Goal: Use online tool/utility: Utilize a website feature to perform a specific function

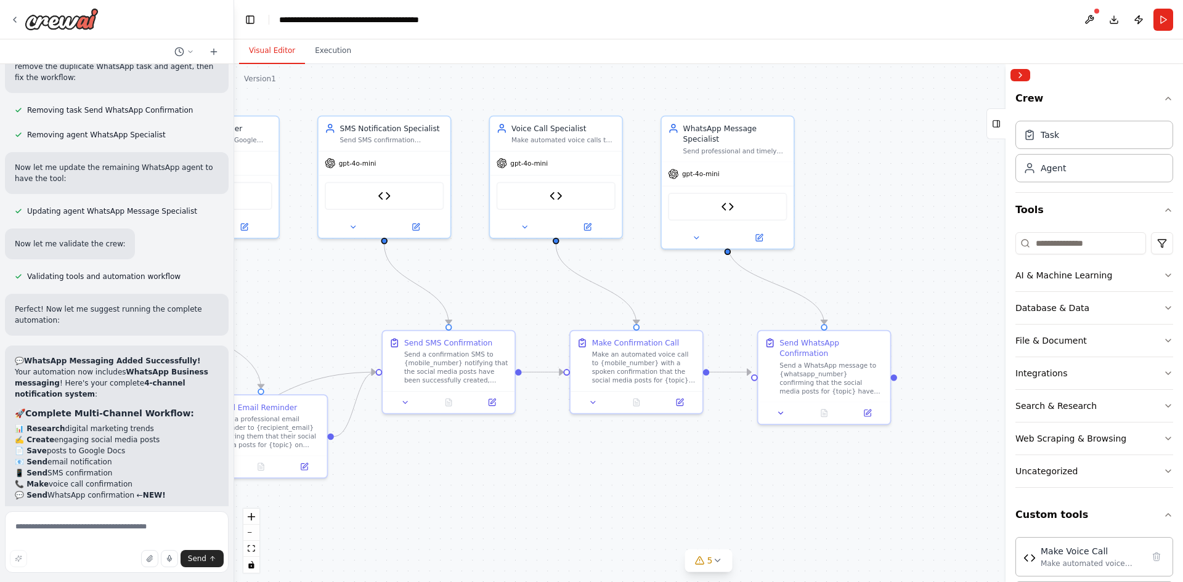
scroll to position [103, 0]
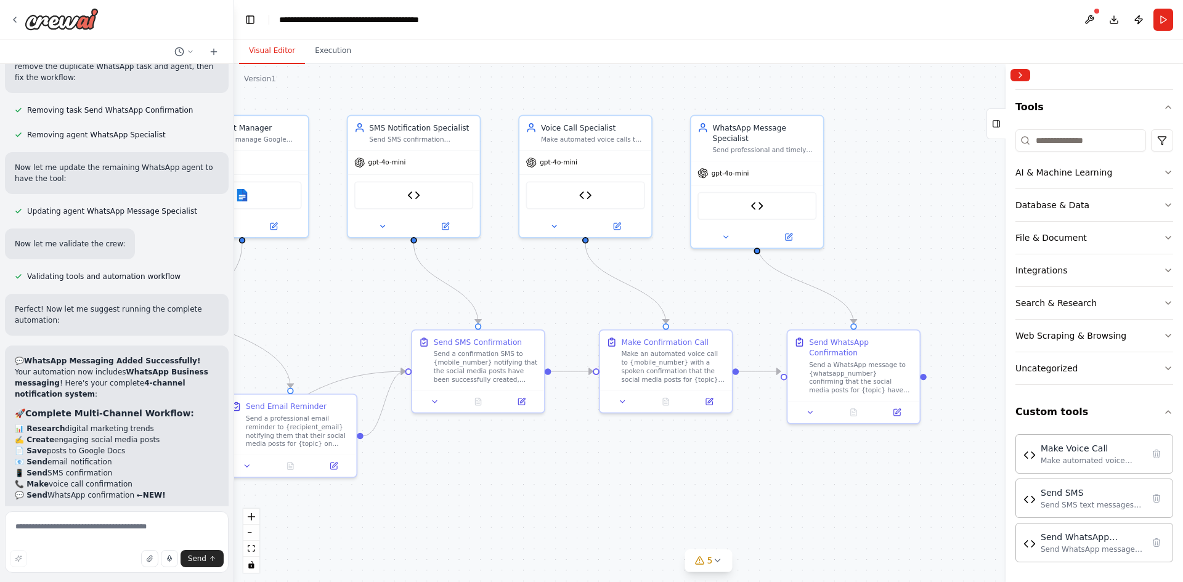
click at [46, 527] on textarea at bounding box center [117, 542] width 224 height 62
type textarea "**********"
click at [201, 561] on span "Send" at bounding box center [197, 559] width 18 height 10
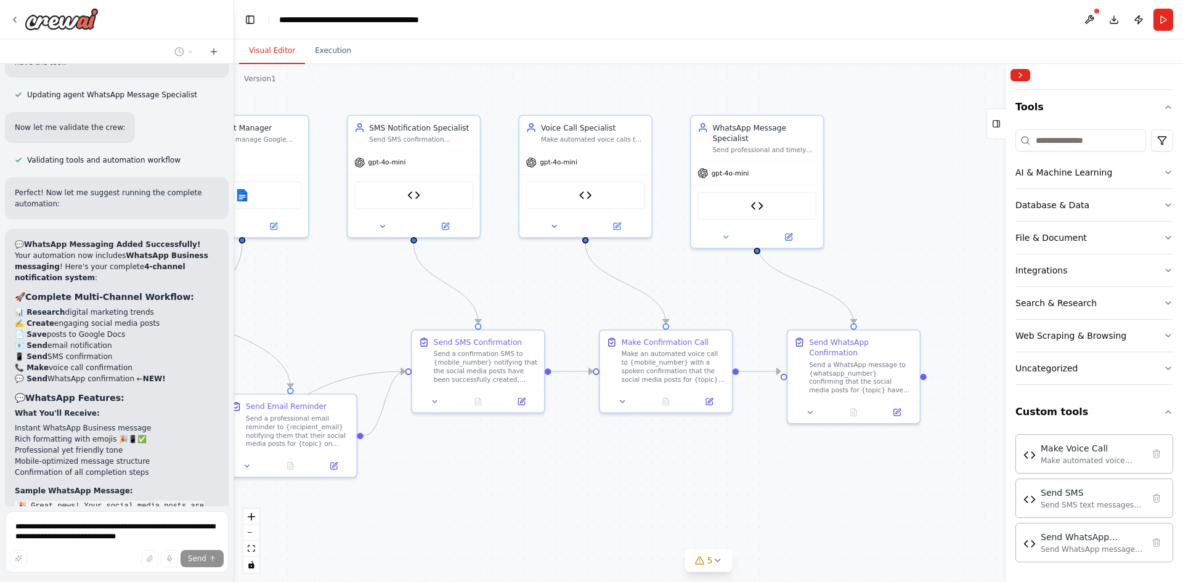
scroll to position [11053, 0]
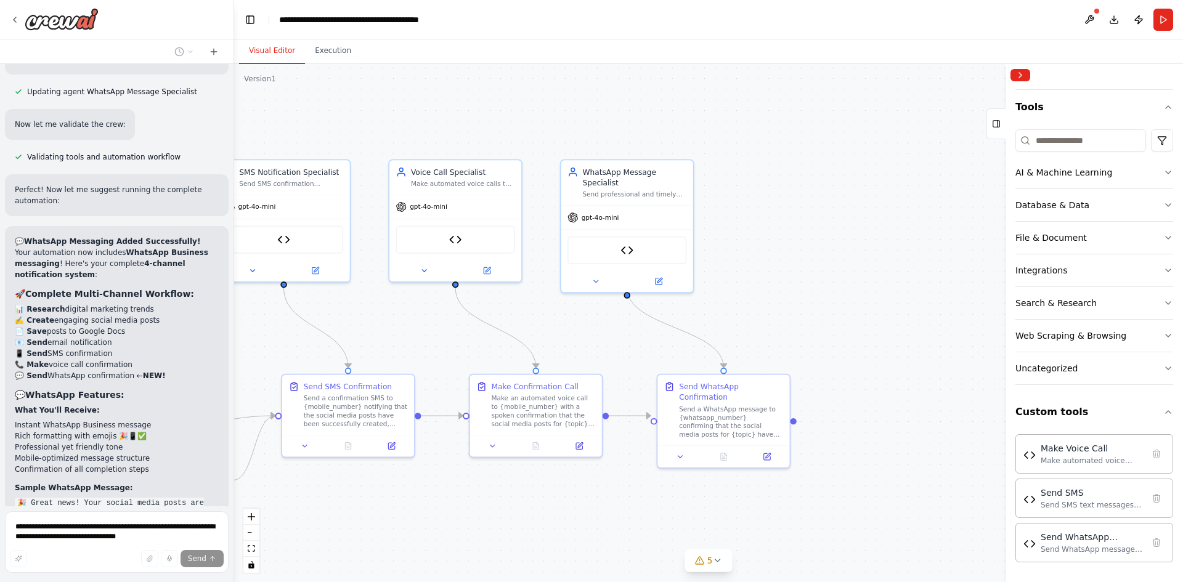
drag, startPoint x: 353, startPoint y: 301, endPoint x: 223, endPoint y: 346, distance: 137.4
click at [223, 346] on div "I want to build an AI agent to create social media post on digital marketing ▶ …" at bounding box center [591, 291] width 1183 height 582
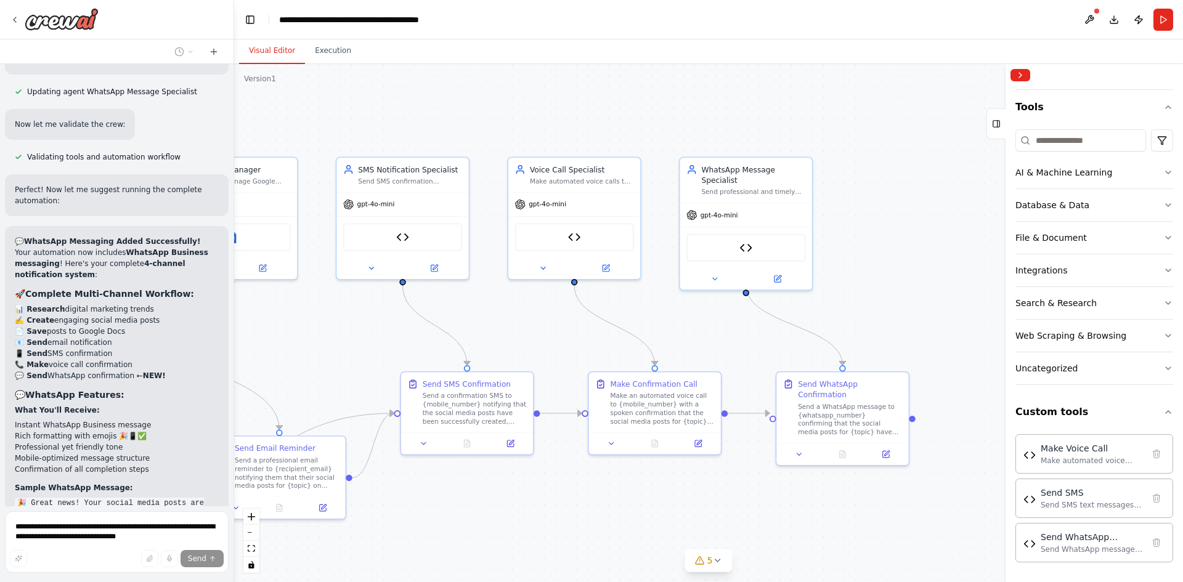
drag, startPoint x: 568, startPoint y: 327, endPoint x: 886, endPoint y: 300, distance: 319.1
click at [886, 300] on div ".deletable-edge-delete-btn { width: 20px; height: 20px; border: 0px solid #ffff…" at bounding box center [708, 323] width 949 height 518
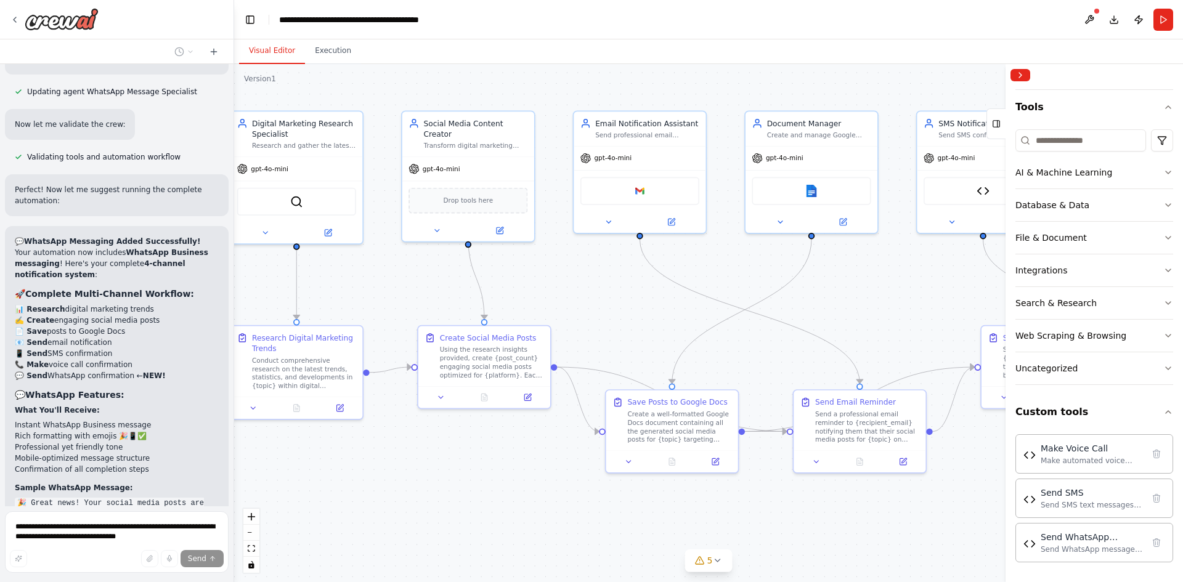
drag, startPoint x: 534, startPoint y: 333, endPoint x: 833, endPoint y: 309, distance: 299.8
click at [833, 309] on div ".deletable-edge-delete-btn { width: 20px; height: 20px; border: 0px solid #ffff…" at bounding box center [708, 323] width 949 height 518
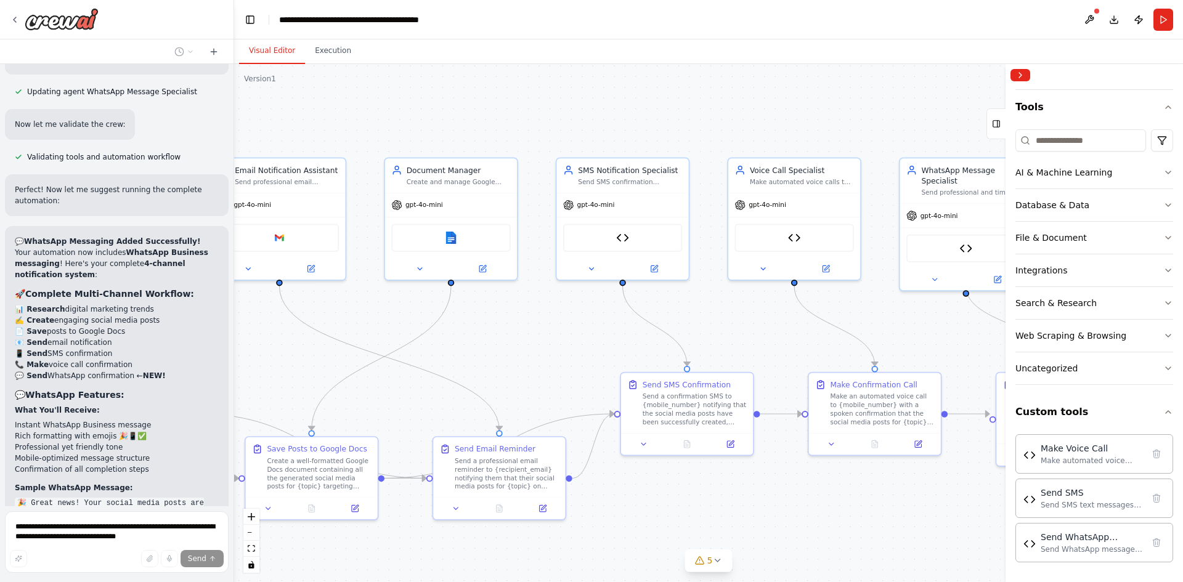
drag, startPoint x: 784, startPoint y: 306, endPoint x: 209, endPoint y: 337, distance: 576.3
click at [209, 337] on div "I want to build an AI agent to create social media post on digital marketing ▶ …" at bounding box center [591, 291] width 1183 height 582
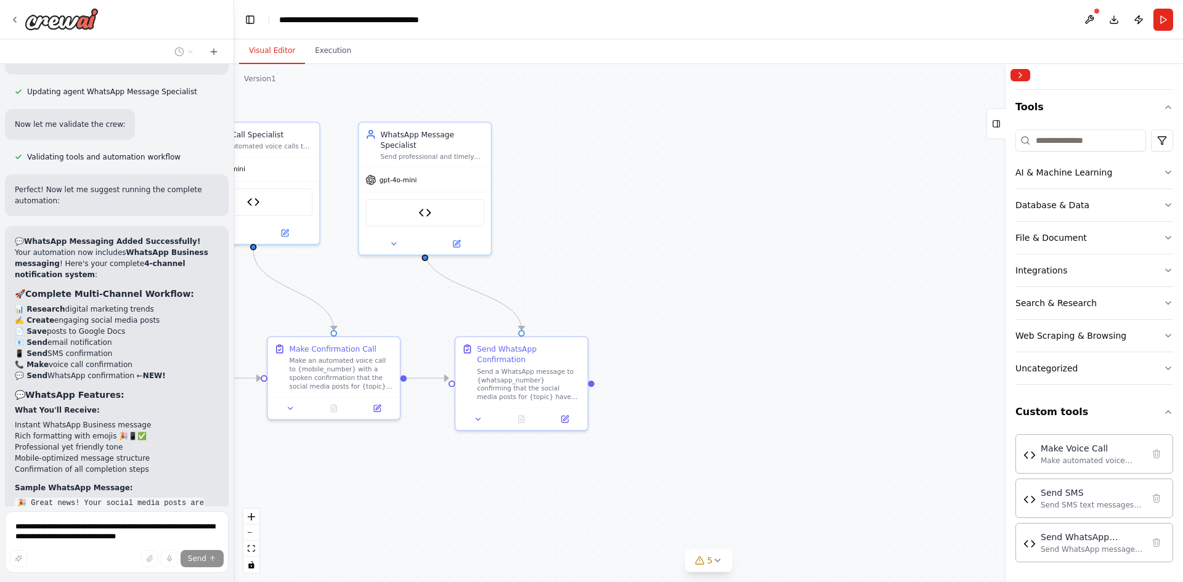
drag, startPoint x: 737, startPoint y: 330, endPoint x: 199, endPoint y: 295, distance: 539.1
click at [199, 295] on div "I want to build an AI agent to create social media post on digital marketing ▶ …" at bounding box center [591, 291] width 1183 height 582
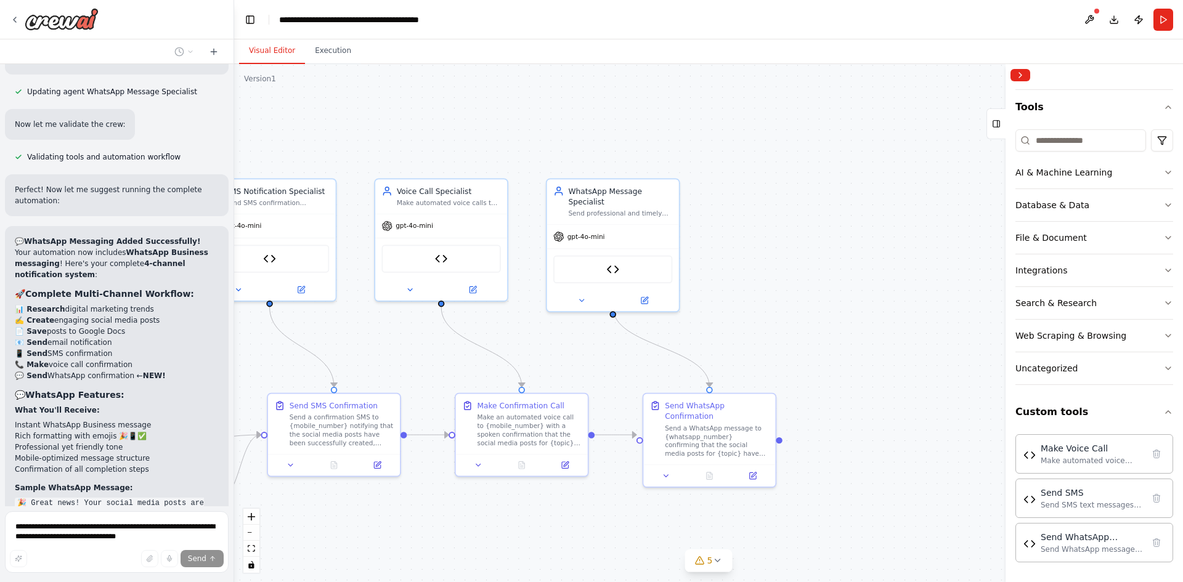
drag, startPoint x: 553, startPoint y: 343, endPoint x: 733, endPoint y: 311, distance: 182.0
click at [771, 303] on div ".deletable-edge-delete-btn { width: 20px; height: 20px; border: 0px solid #ffff…" at bounding box center [708, 323] width 949 height 518
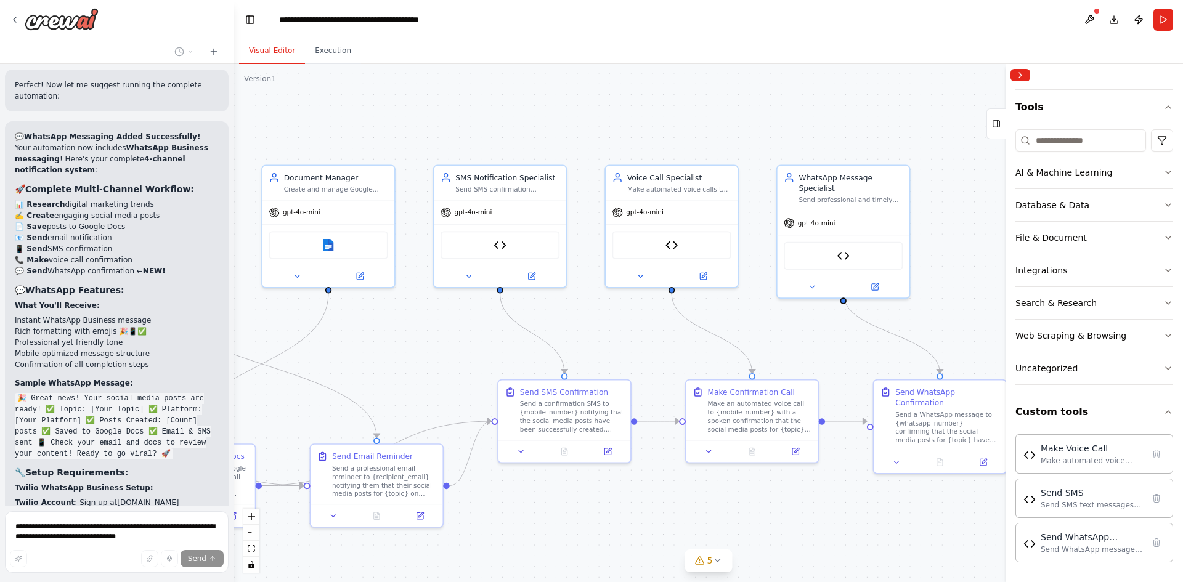
drag, startPoint x: 391, startPoint y: 343, endPoint x: 591, endPoint y: 333, distance: 200.5
click at [591, 333] on div ".deletable-edge-delete-btn { width: 20px; height: 20px; border: 0px solid #ffff…" at bounding box center [708, 323] width 949 height 518
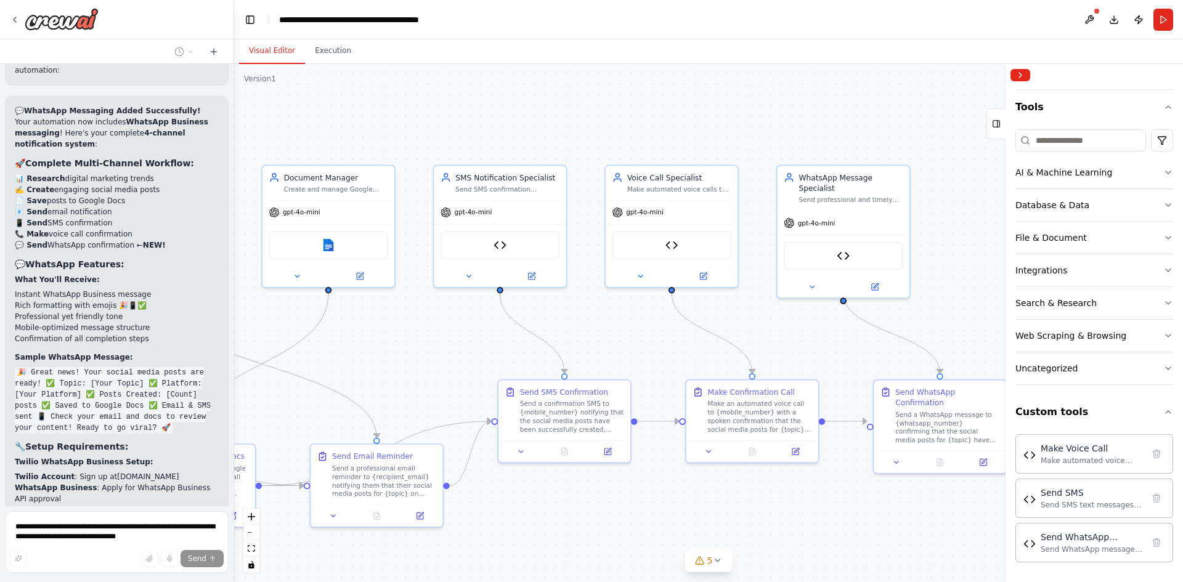
scroll to position [11194, 0]
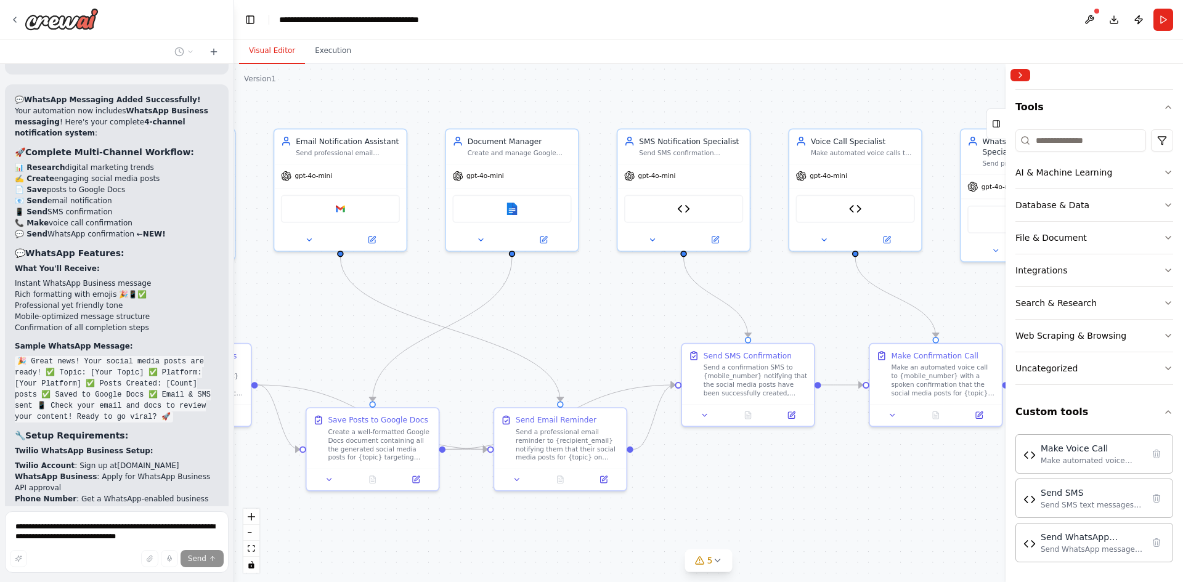
drag, startPoint x: 339, startPoint y: 352, endPoint x: 511, endPoint y: 320, distance: 174.9
click at [524, 315] on div ".deletable-edge-delete-btn { width: 20px; height: 20px; border: 0px solid #ffff…" at bounding box center [708, 323] width 949 height 518
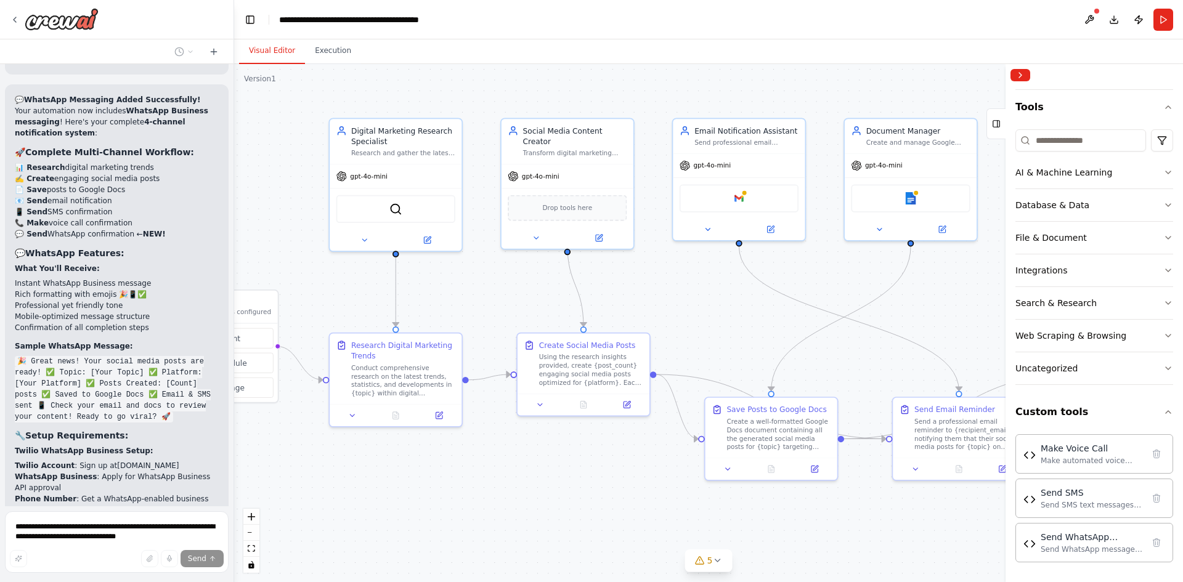
drag, startPoint x: 275, startPoint y: 313, endPoint x: 672, endPoint y: 303, distance: 396.9
click at [672, 303] on div ".deletable-edge-delete-btn { width: 20px; height: 20px; border: 0px solid #ffff…" at bounding box center [708, 323] width 949 height 518
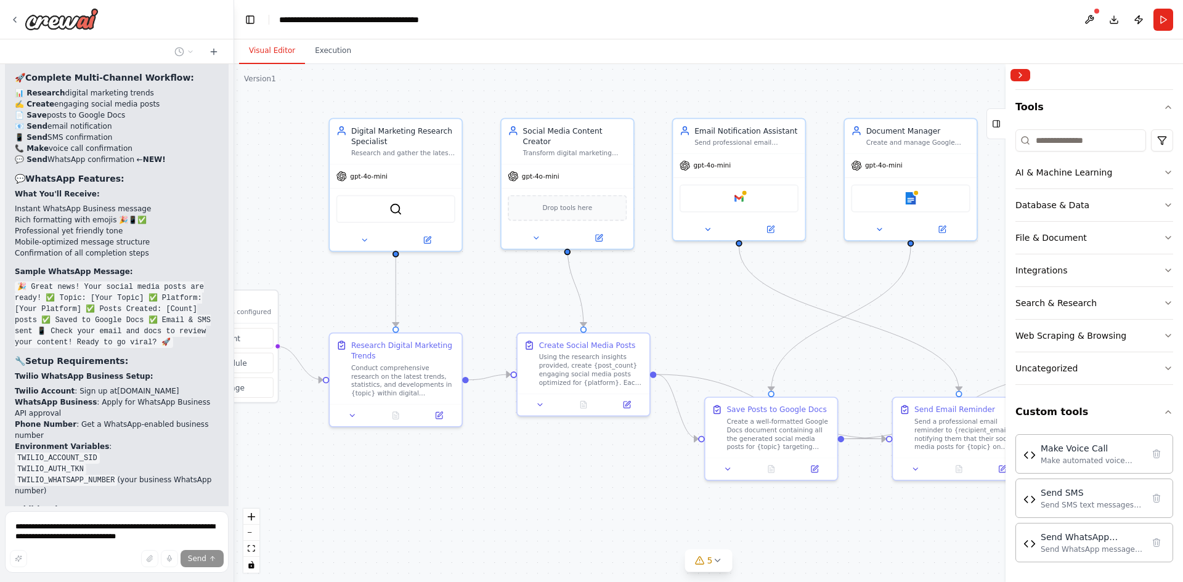
scroll to position [11271, 0]
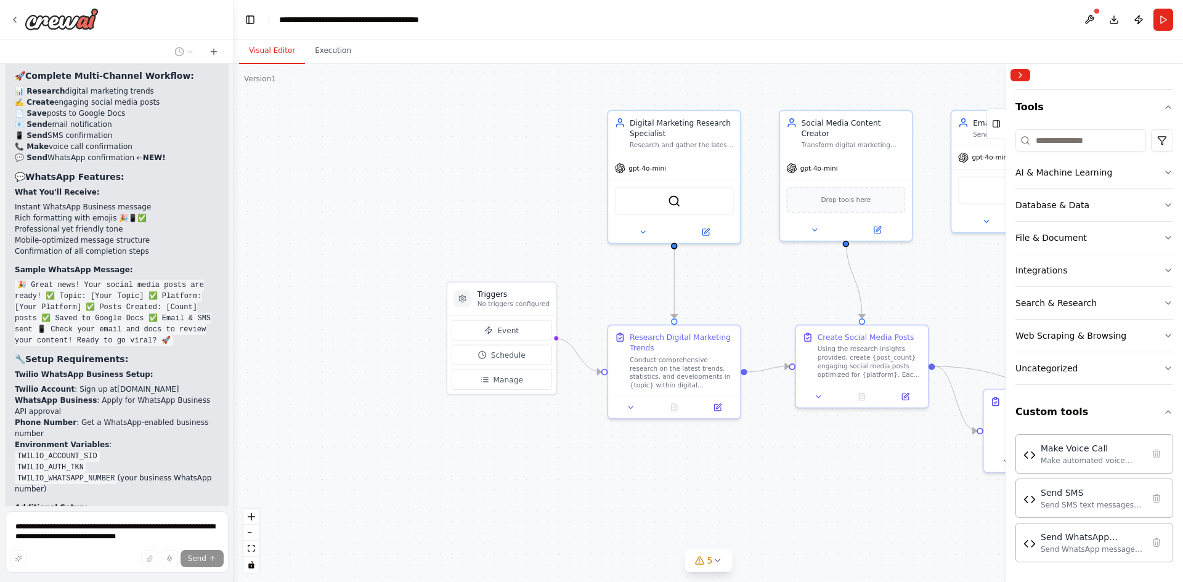
drag, startPoint x: 351, startPoint y: 300, endPoint x: 630, endPoint y: 292, distance: 278.6
click at [630, 292] on div ".deletable-edge-delete-btn { width: 20px; height: 20px; border: 0px solid #ffff…" at bounding box center [708, 323] width 949 height 518
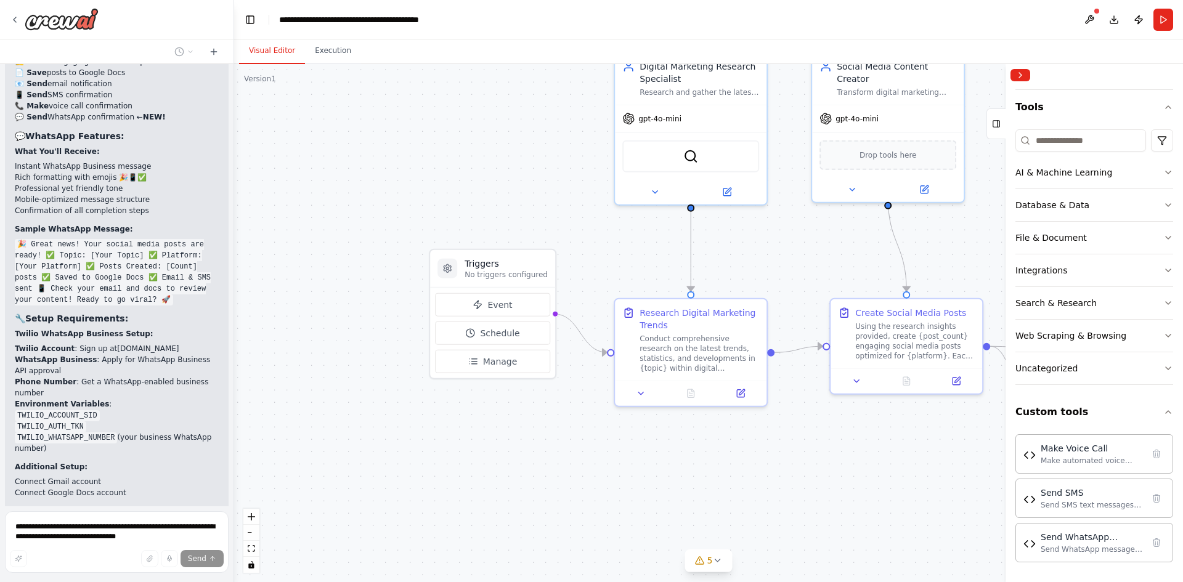
scroll to position [11336, 0]
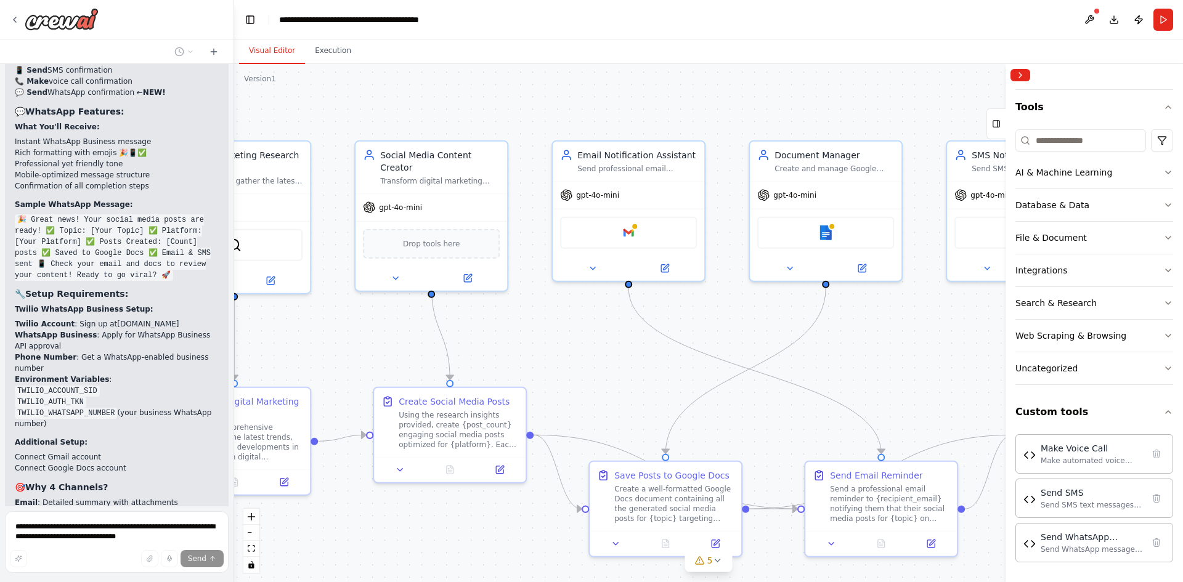
drag, startPoint x: 875, startPoint y: 441, endPoint x: 418, endPoint y: 530, distance: 465.1
click at [418, 530] on div ".deletable-edge-delete-btn { width: 20px; height: 20px; border: 0px solid #ffff…" at bounding box center [708, 323] width 949 height 518
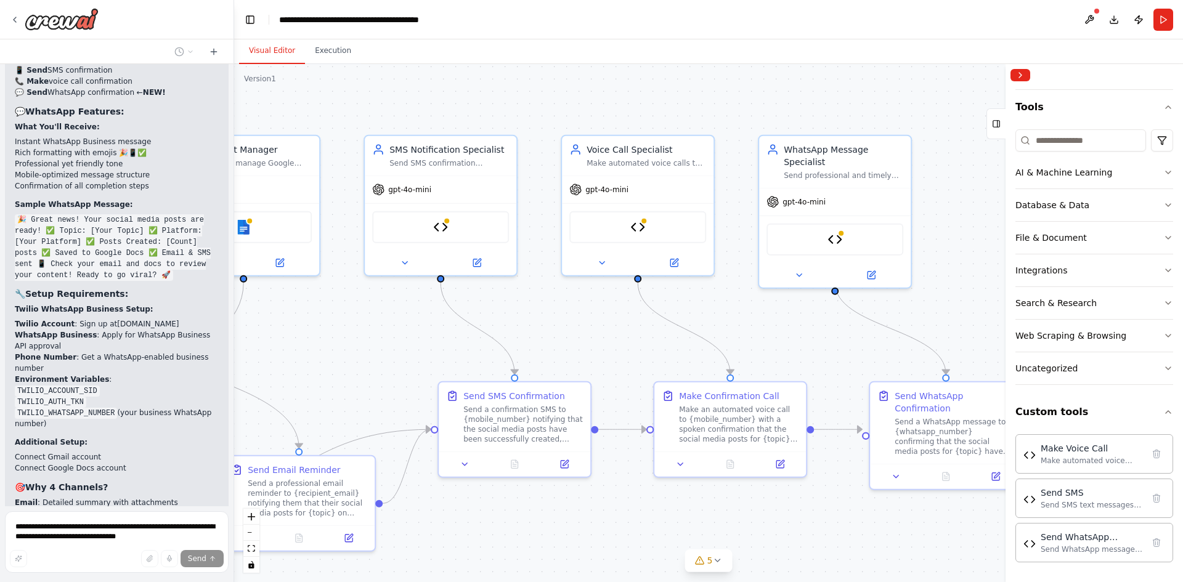
drag, startPoint x: 898, startPoint y: 362, endPoint x: 313, endPoint y: 357, distance: 584.7
click at [313, 357] on div ".deletable-edge-delete-btn { width: 20px; height: 20px; border: 0px solid #ffff…" at bounding box center [708, 323] width 949 height 518
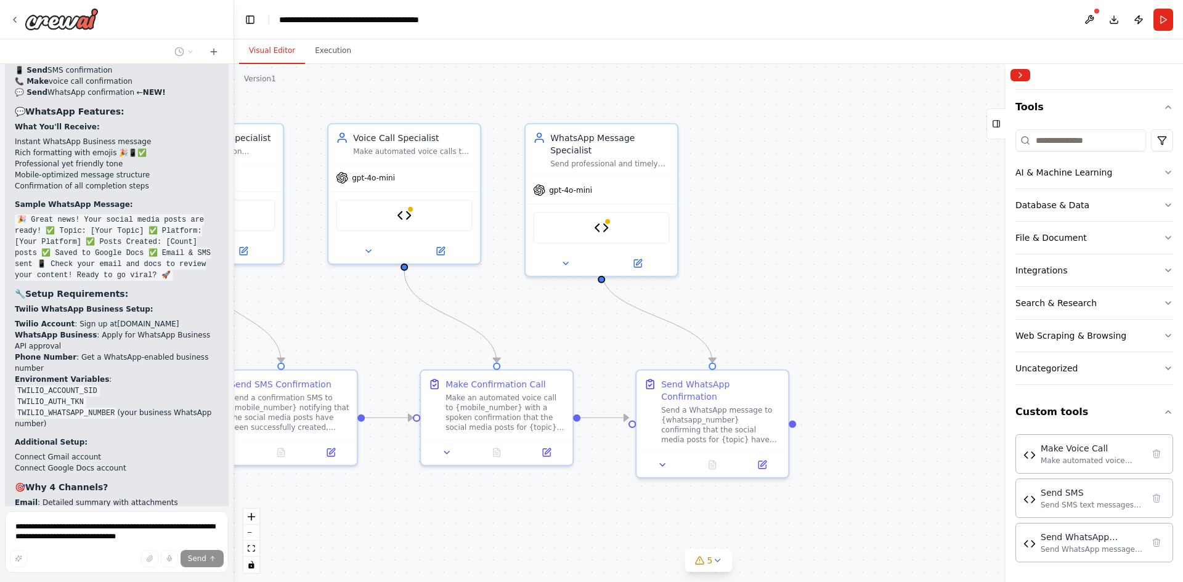
drag, startPoint x: 941, startPoint y: 292, endPoint x: 710, endPoint y: 281, distance: 231.3
click at [710, 281] on div ".deletable-edge-delete-btn { width: 20px; height: 20px; border: 0px solid #ffff…" at bounding box center [708, 323] width 949 height 518
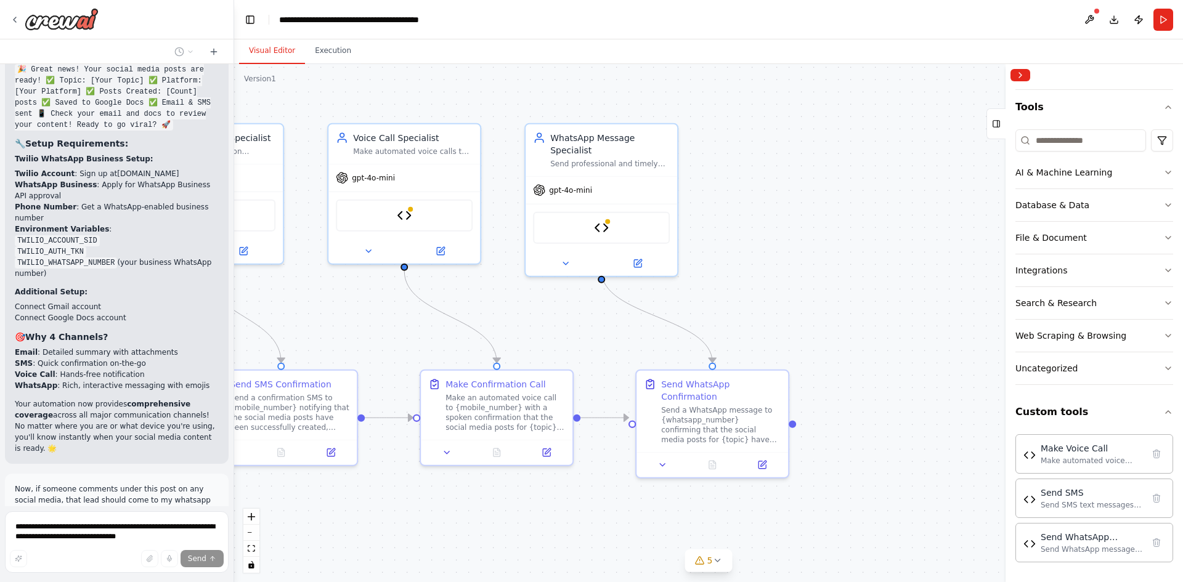
scroll to position [11483, 0]
drag, startPoint x: 15, startPoint y: 327, endPoint x: 209, endPoint y: 331, distance: 194.1
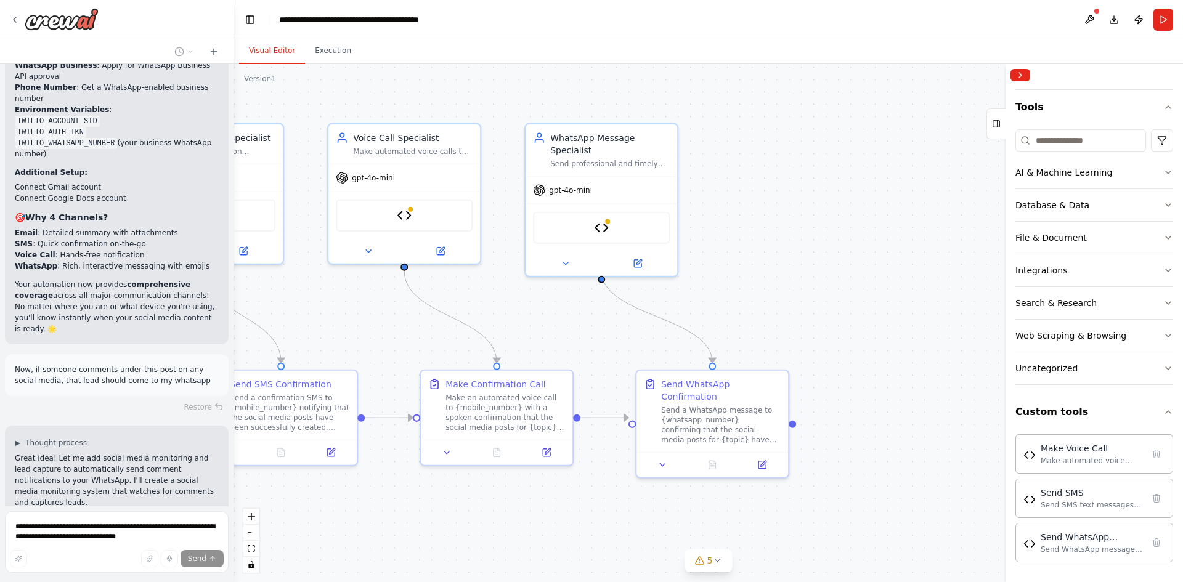
scroll to position [11852, 0]
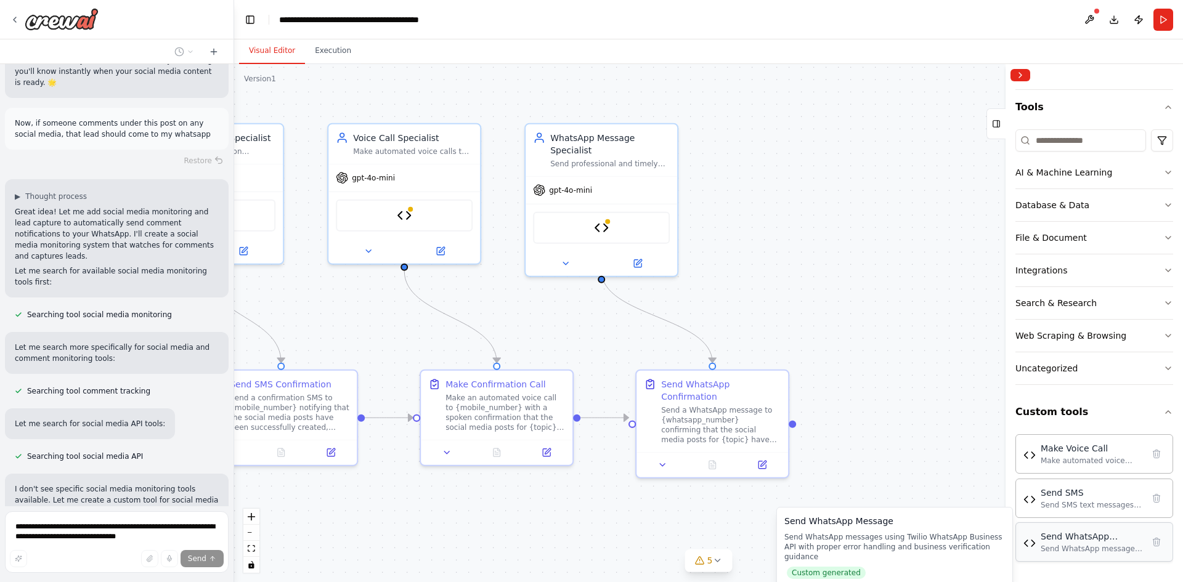
click at [1057, 550] on div "Send WhatsApp messages using Twilio WhatsApp Business API with proper error han…" at bounding box center [1092, 549] width 102 height 10
click at [1042, 542] on div "Send WhatsApp Message" at bounding box center [1092, 536] width 102 height 12
click at [1064, 500] on div "Send SMS text messages to a phone number using Twilio REST API" at bounding box center [1092, 505] width 102 height 10
click at [1065, 455] on div "Make automated voice calls with text-to-speech messages using Twilio Voice API" at bounding box center [1092, 460] width 102 height 10
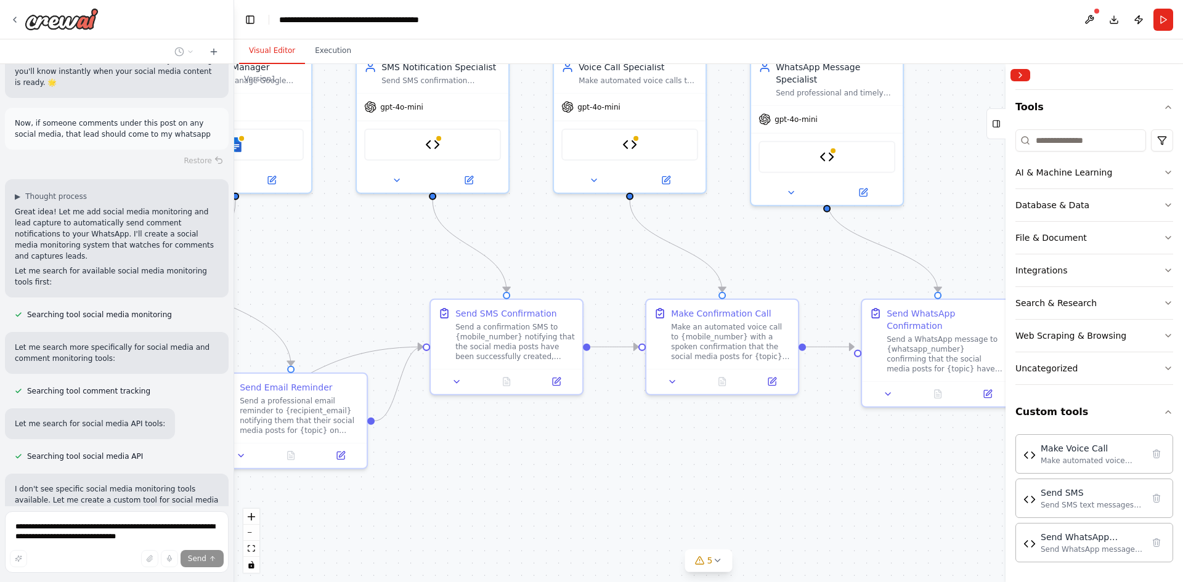
drag, startPoint x: 625, startPoint y: 360, endPoint x: 806, endPoint y: 262, distance: 206.8
click at [806, 262] on div ".deletable-edge-delete-btn { width: 20px; height: 20px; border: 0px solid #ffff…" at bounding box center [708, 323] width 949 height 518
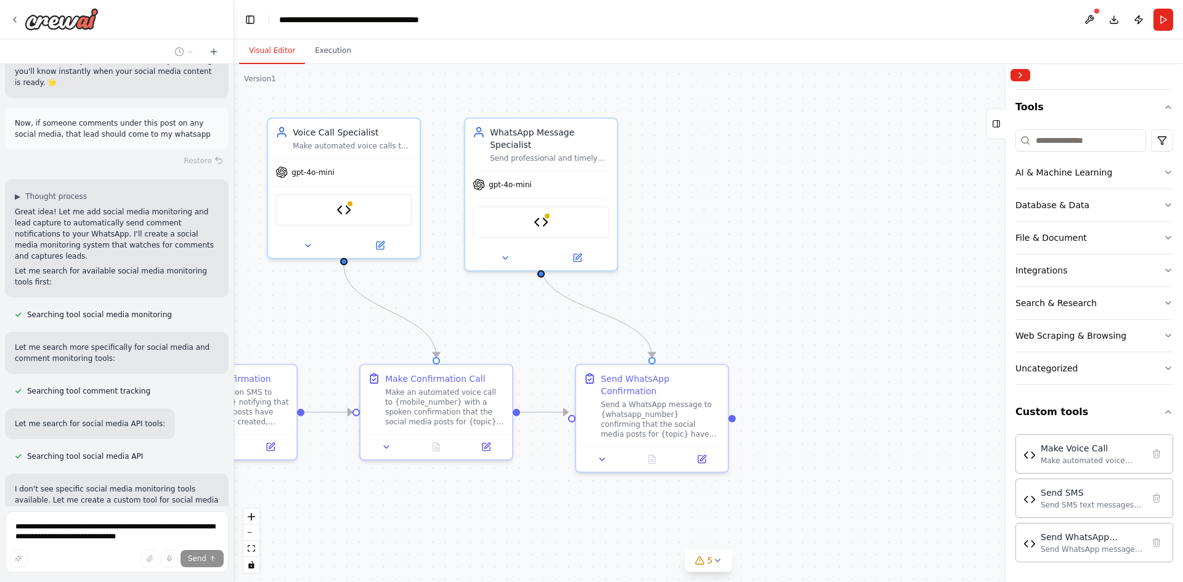
drag, startPoint x: 786, startPoint y: 258, endPoint x: 500, endPoint y: 323, distance: 293.2
click at [500, 323] on div ".deletable-edge-delete-btn { width: 20px; height: 20px; border: 0px solid #ffff…" at bounding box center [708, 323] width 949 height 518
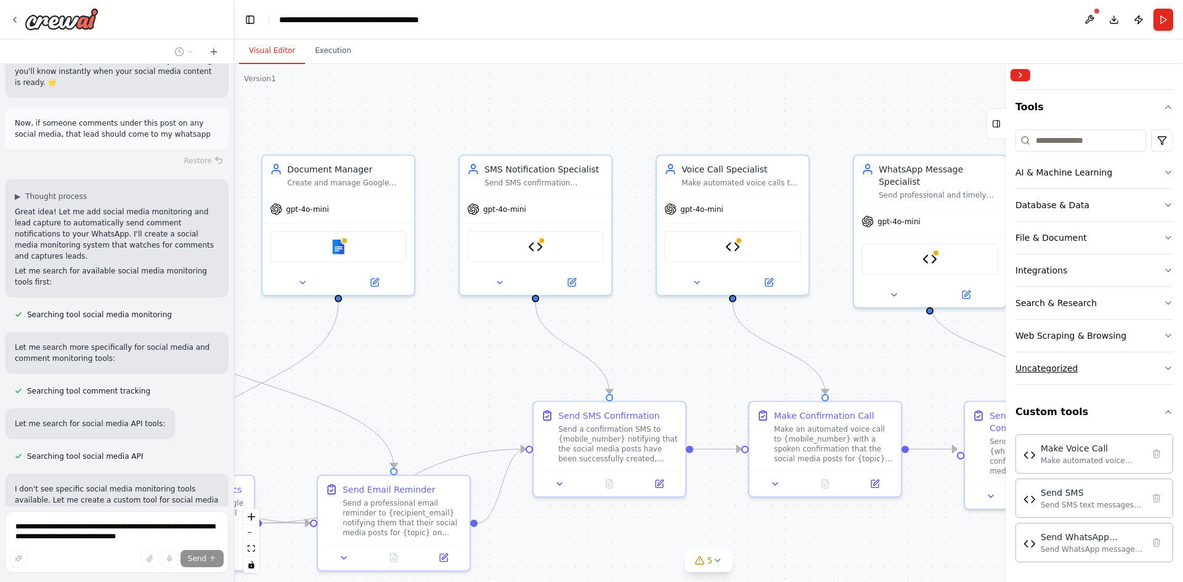
drag, startPoint x: 680, startPoint y: 321, endPoint x: 1077, endPoint y: 359, distance: 398.6
click at [1077, 359] on div "I want to build an AI agent to create social media post on digital marketing ▶ …" at bounding box center [591, 291] width 1183 height 582
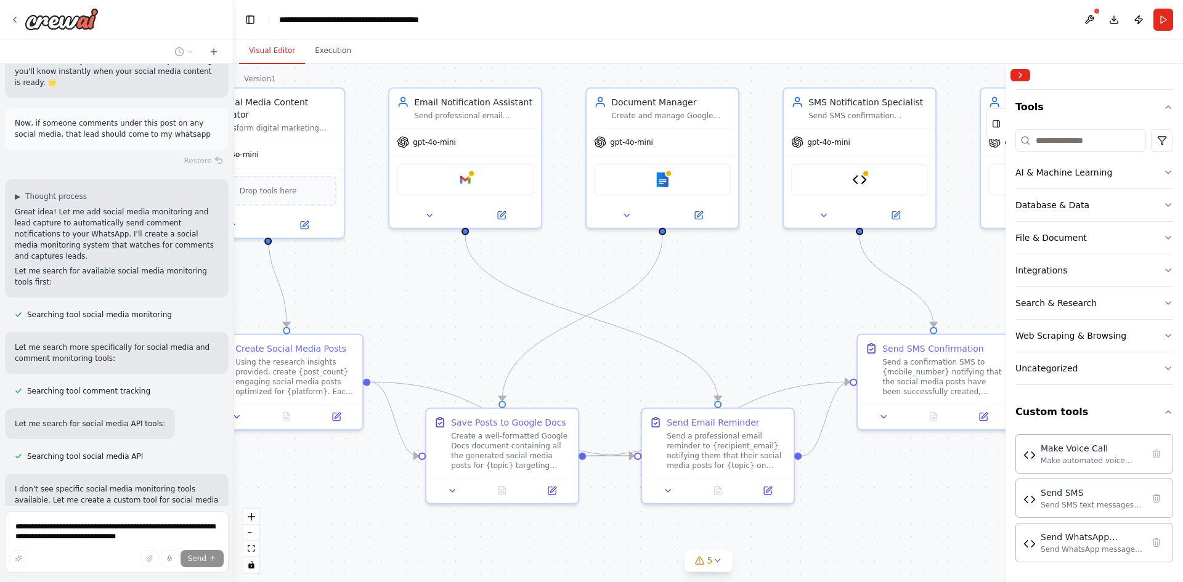
drag, startPoint x: 699, startPoint y: 357, endPoint x: 1015, endPoint y: 288, distance: 323.4
click at [1015, 288] on div "I want to build an AI agent to create social media post on digital marketing ▶ …" at bounding box center [591, 291] width 1183 height 582
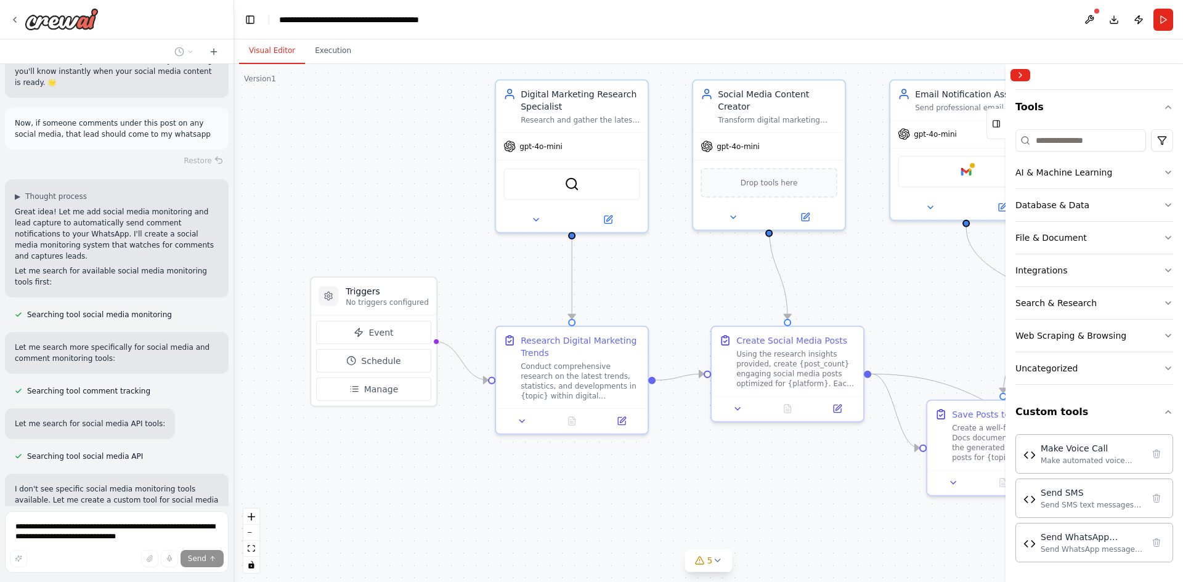
drag, startPoint x: 436, startPoint y: 290, endPoint x: 937, endPoint y: 282, distance: 501.0
click at [937, 282] on div ".deletable-edge-delete-btn { width: 20px; height: 20px; border: 0px solid #ffff…" at bounding box center [708, 323] width 949 height 518
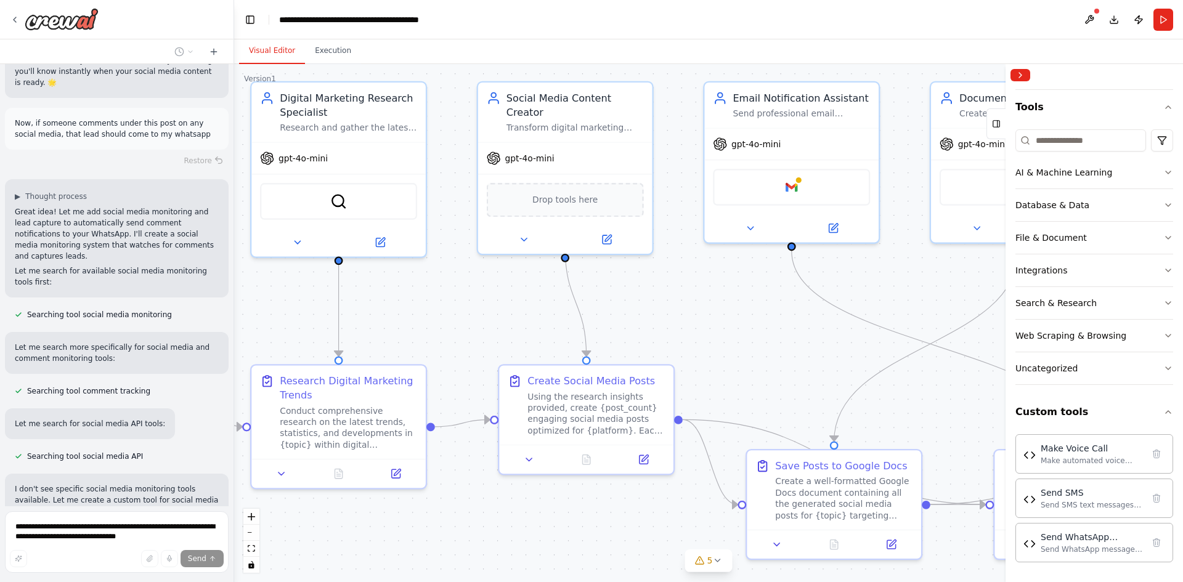
drag, startPoint x: 481, startPoint y: 285, endPoint x: 235, endPoint y: 317, distance: 247.9
click at [235, 317] on div ".deletable-edge-delete-btn { width: 20px; height: 20px; border: 0px solid #ffff…" at bounding box center [708, 323] width 949 height 518
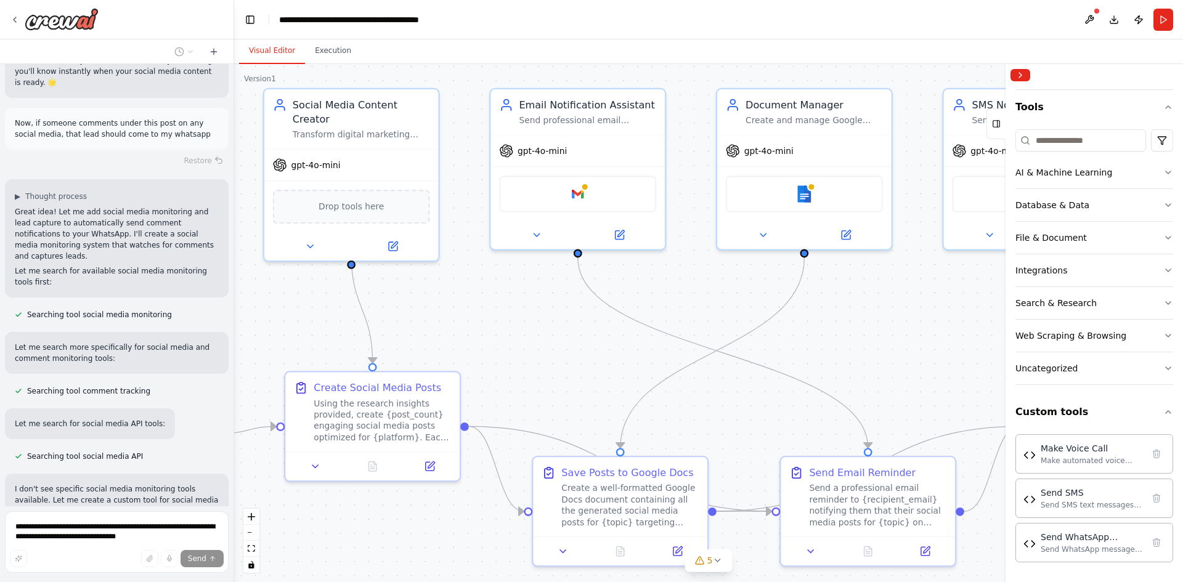
drag, startPoint x: 713, startPoint y: 310, endPoint x: 500, endPoint y: 317, distance: 213.9
click at [500, 317] on div ".deletable-edge-delete-btn { width: 20px; height: 20px; border: 0px solid #ffff…" at bounding box center [708, 323] width 949 height 518
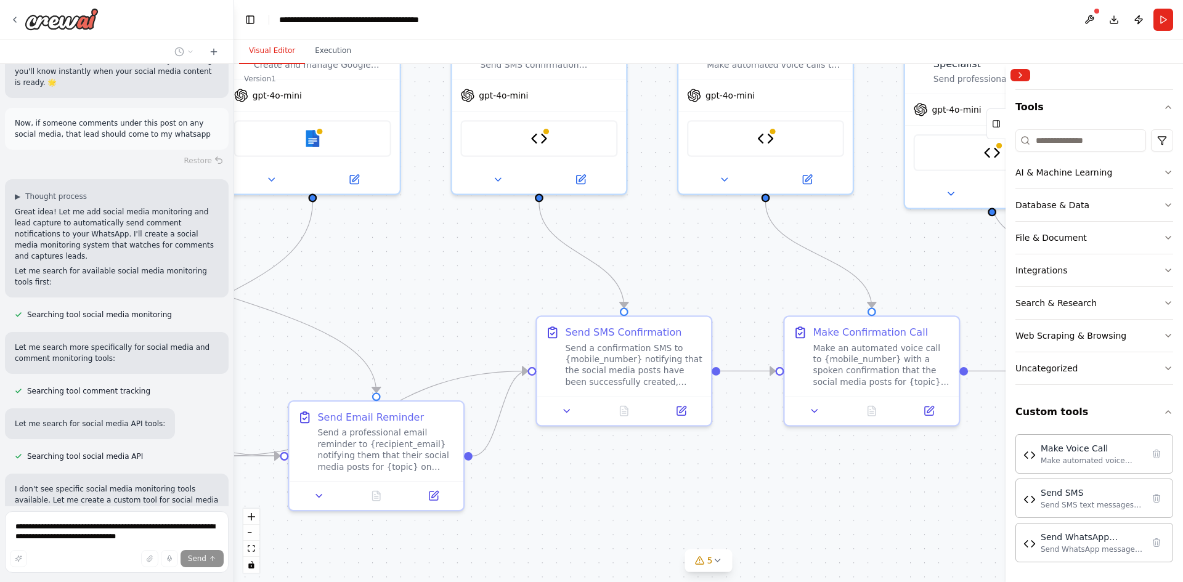
drag, startPoint x: 900, startPoint y: 325, endPoint x: 368, endPoint y: 261, distance: 536.2
click at [368, 261] on div ".deletable-edge-delete-btn { width: 20px; height: 20px; border: 0px solid #ffff…" at bounding box center [708, 323] width 949 height 518
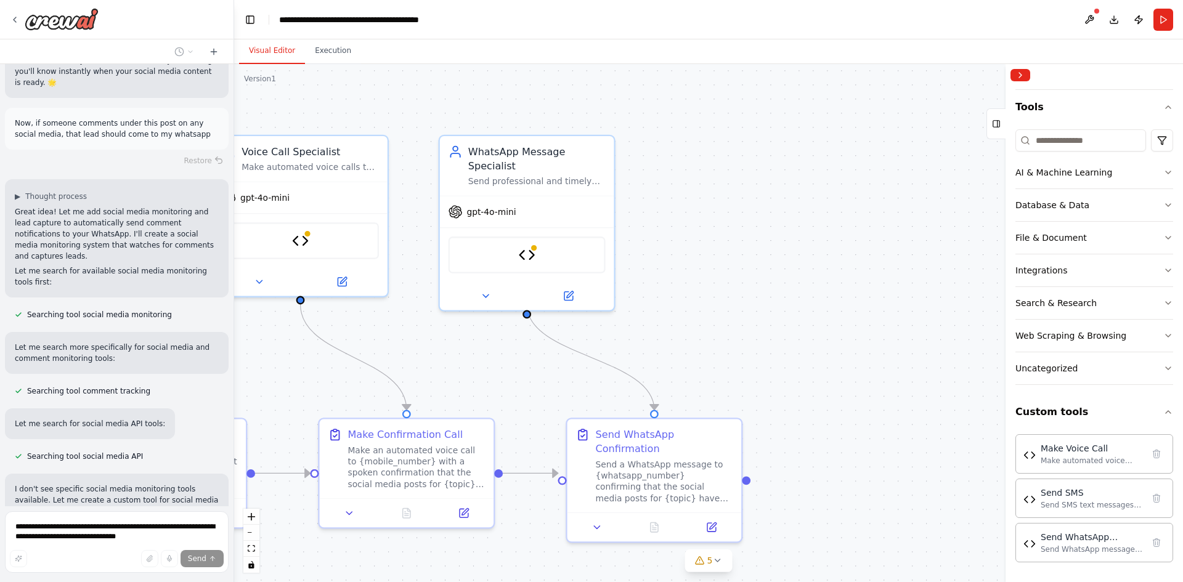
drag, startPoint x: 854, startPoint y: 231, endPoint x: 359, endPoint y: 342, distance: 507.6
click at [359, 343] on div ".deletable-edge-delete-btn { width: 20px; height: 20px; border: 0px solid #ffff…" at bounding box center [708, 323] width 949 height 518
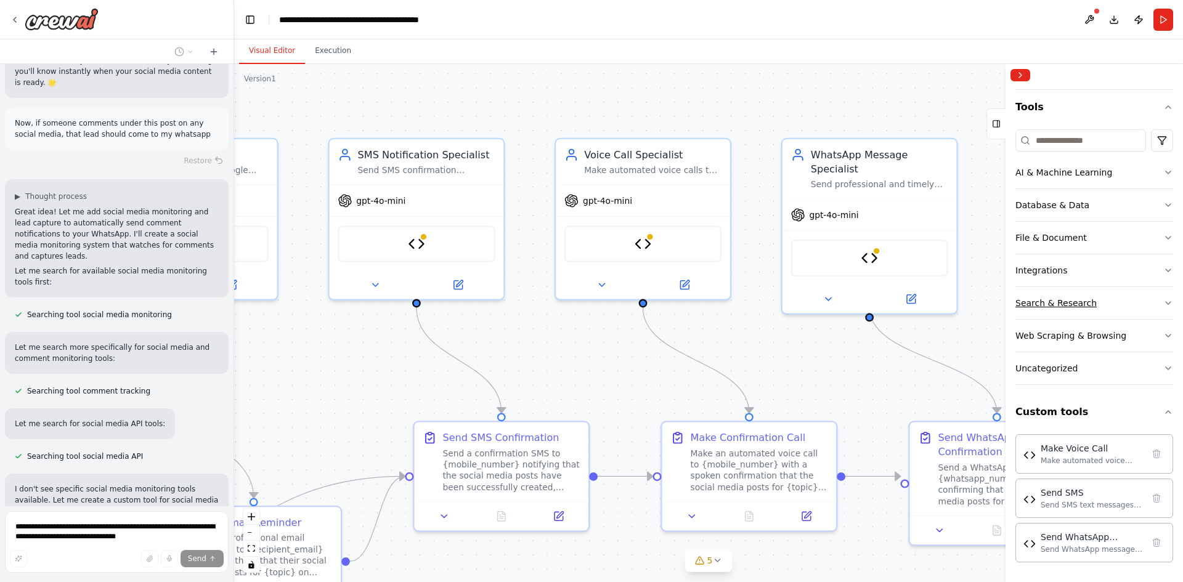
drag, startPoint x: 635, startPoint y: 309, endPoint x: 1048, endPoint y: 311, distance: 413.4
click at [1048, 311] on div "I want to build an AI agent to create social media post on digital marketing ▶ …" at bounding box center [591, 291] width 1183 height 582
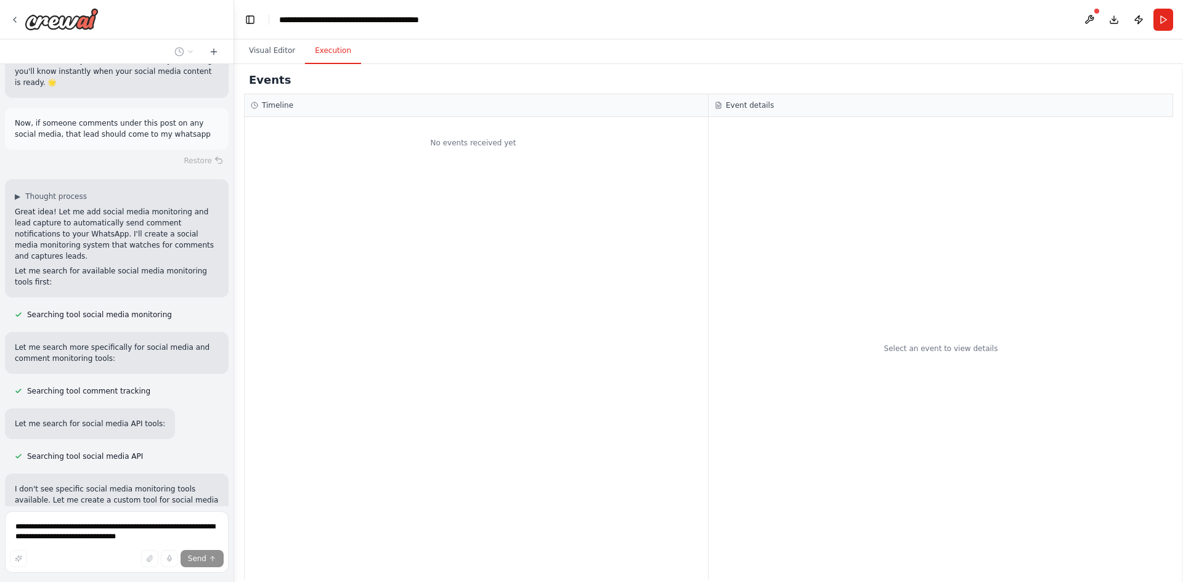
click at [344, 59] on button "Execution" at bounding box center [333, 51] width 56 height 26
click at [267, 48] on button "Visual Editor" at bounding box center [272, 51] width 66 height 26
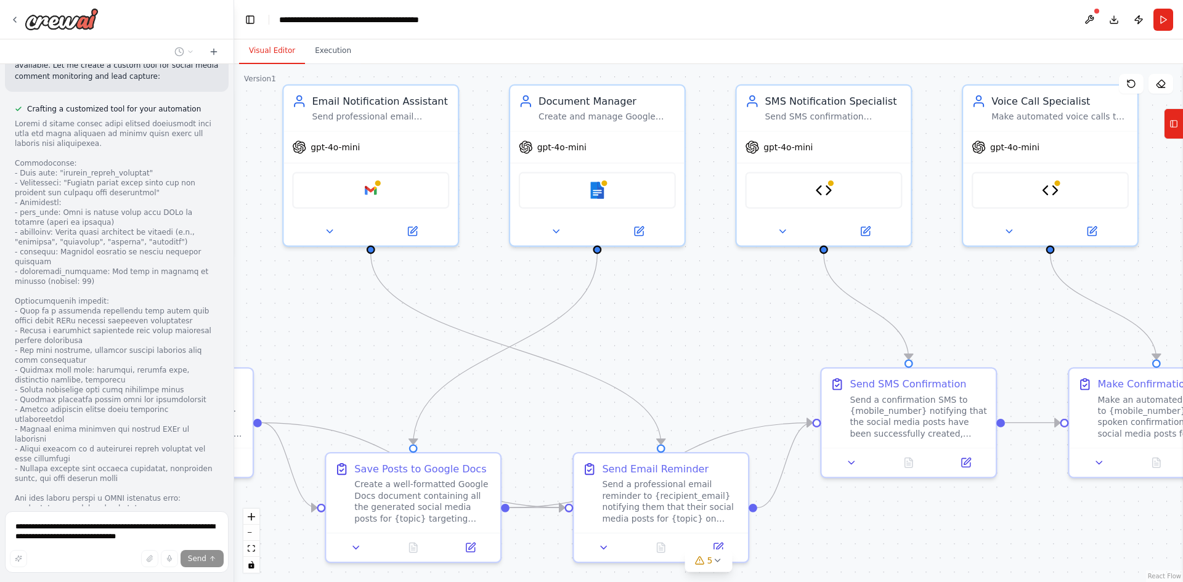
drag, startPoint x: 357, startPoint y: 366, endPoint x: 765, endPoint y: 312, distance: 410.8
click at [765, 312] on div ".deletable-edge-delete-btn { width: 20px; height: 20px; border: 0px solid #ffff…" at bounding box center [708, 323] width 949 height 518
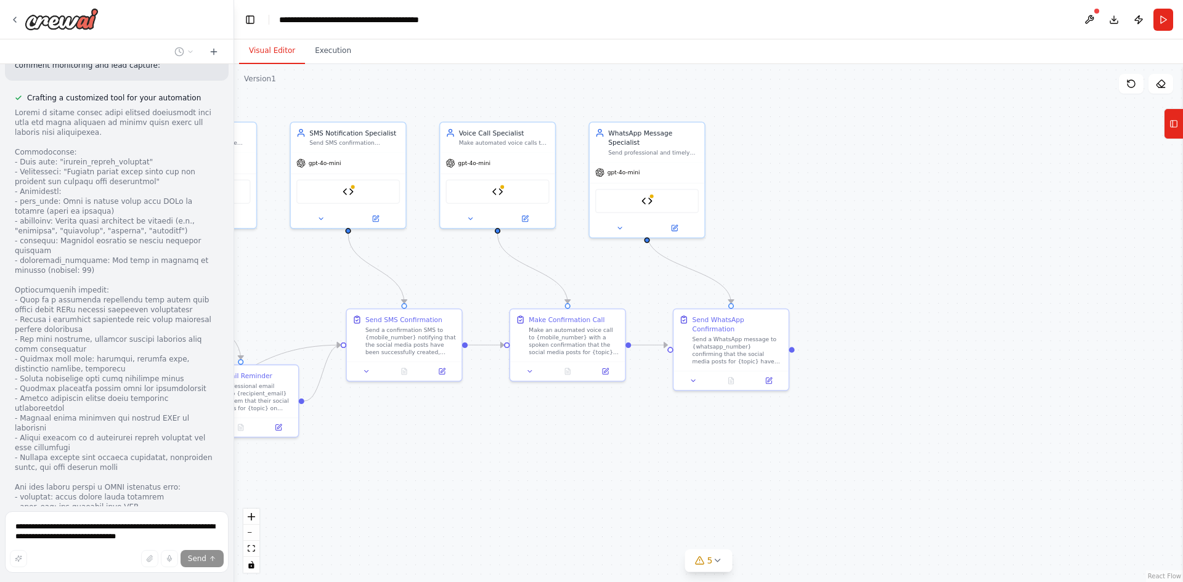
drag, startPoint x: 924, startPoint y: 327, endPoint x: 496, endPoint y: 281, distance: 430.6
click at [496, 281] on div ".deletable-edge-delete-btn { width: 20px; height: 20px; border: 0px solid #ffff…" at bounding box center [708, 323] width 949 height 518
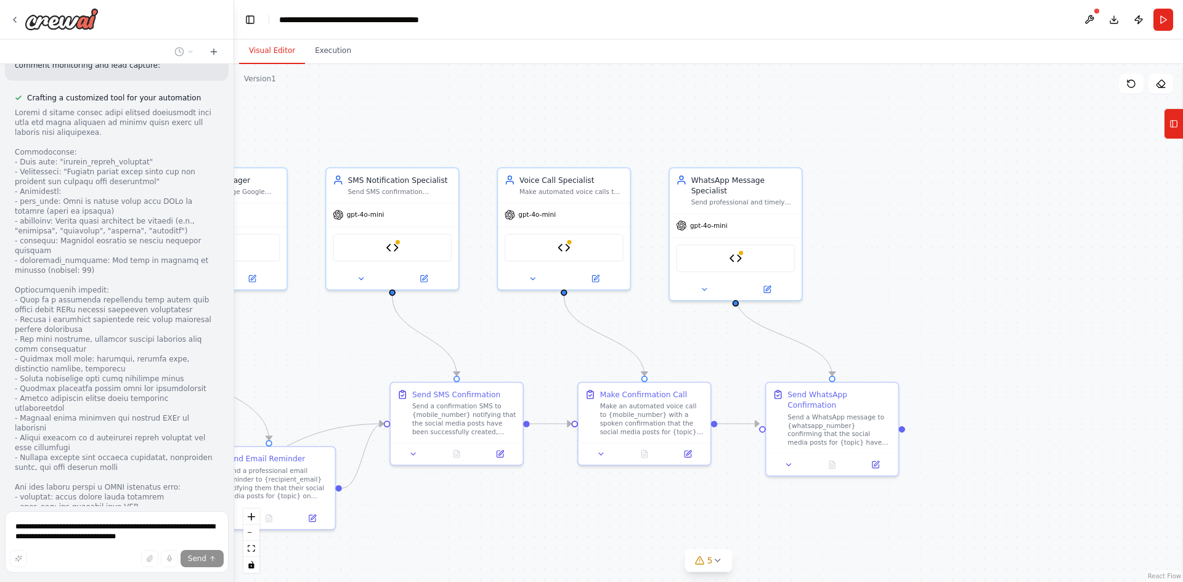
drag, startPoint x: 834, startPoint y: 264, endPoint x: 925, endPoint y: 282, distance: 93.0
click at [925, 282] on div ".deletable-edge-delete-btn { width: 20px; height: 20px; border: 0px solid #ffff…" at bounding box center [708, 323] width 949 height 518
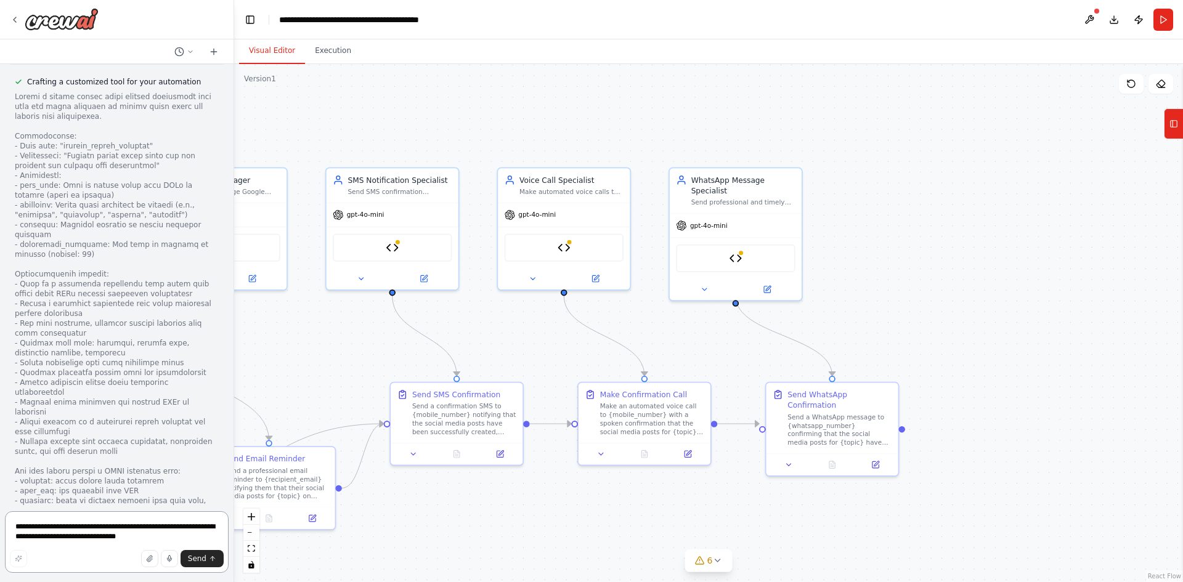
scroll to position [12420, 0]
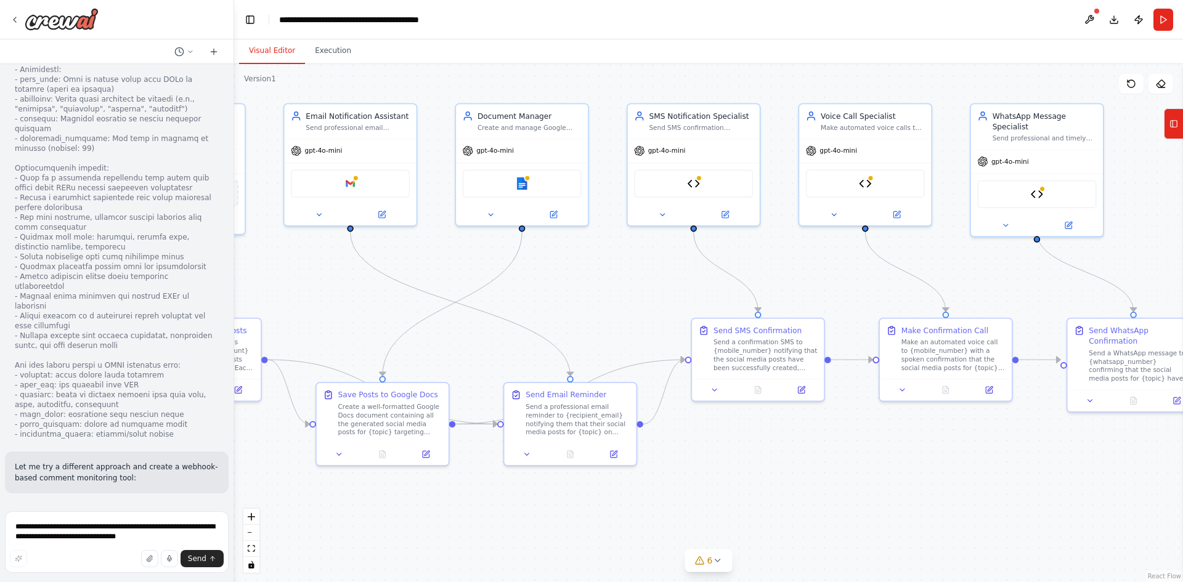
drag, startPoint x: 340, startPoint y: 352, endPoint x: 666, endPoint y: 287, distance: 332.4
click at [666, 287] on div ".deletable-edge-delete-btn { width: 20px; height: 20px; border: 0px solid #ffff…" at bounding box center [708, 323] width 949 height 518
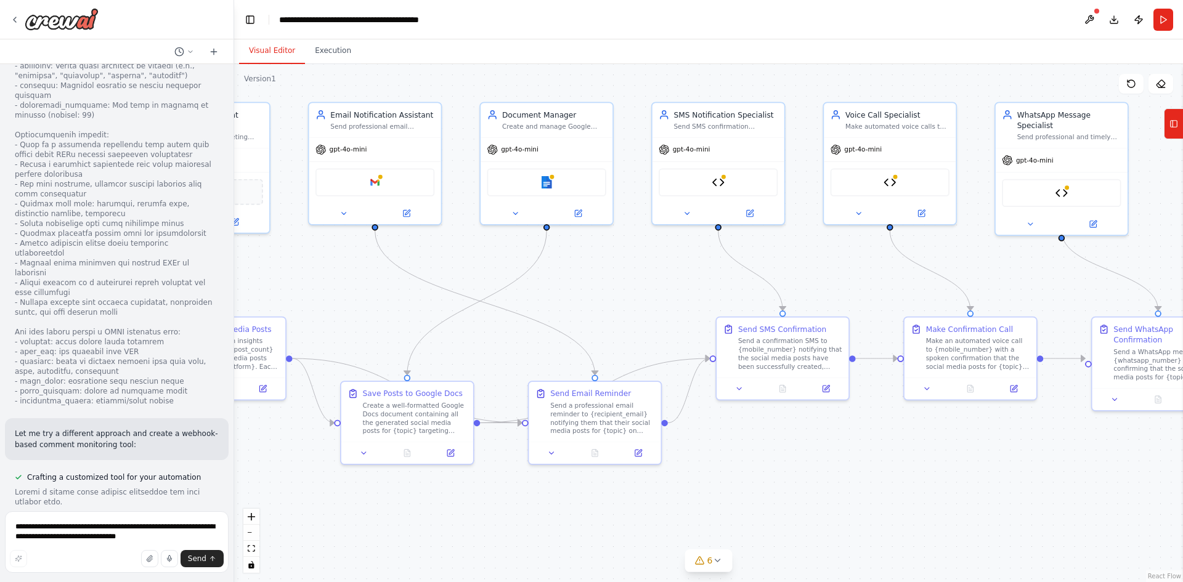
scroll to position [12461, 0]
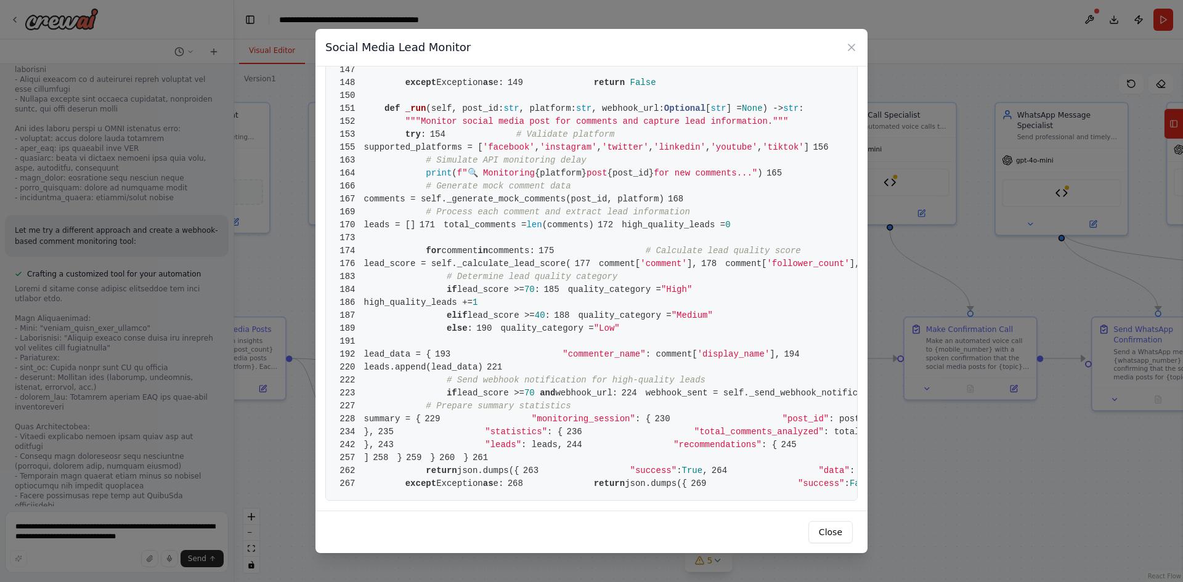
scroll to position [3125, 0]
click at [852, 48] on icon at bounding box center [851, 47] width 6 height 6
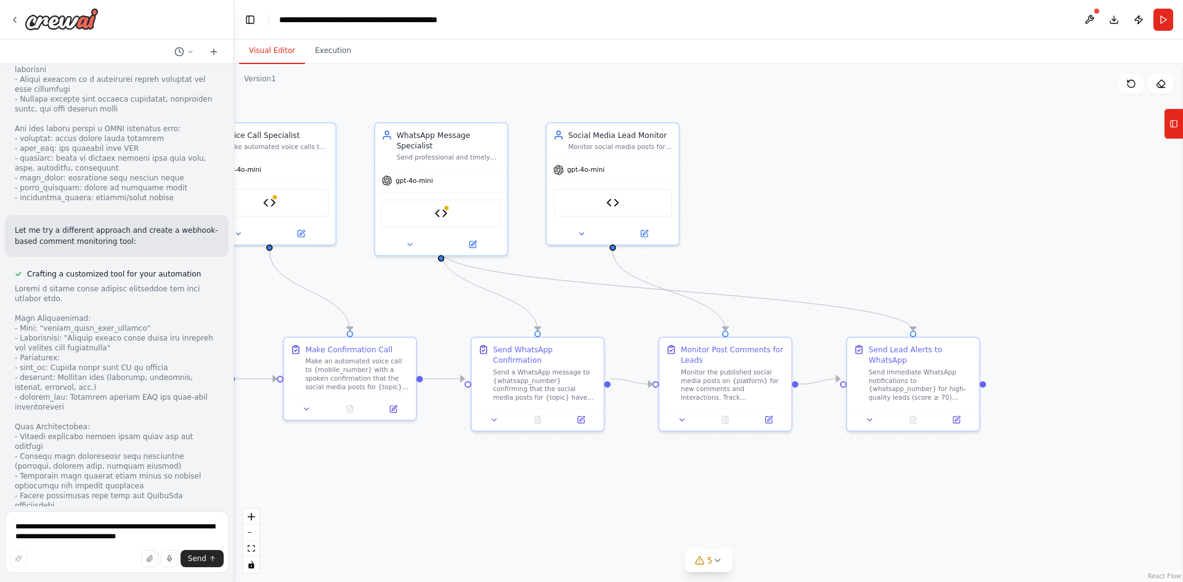
drag, startPoint x: 1009, startPoint y: 450, endPoint x: 352, endPoint y: 471, distance: 656.5
click at [352, 471] on div ".deletable-edge-delete-btn { width: 20px; height: 20px; border: 0px solid #ffff…" at bounding box center [708, 323] width 949 height 518
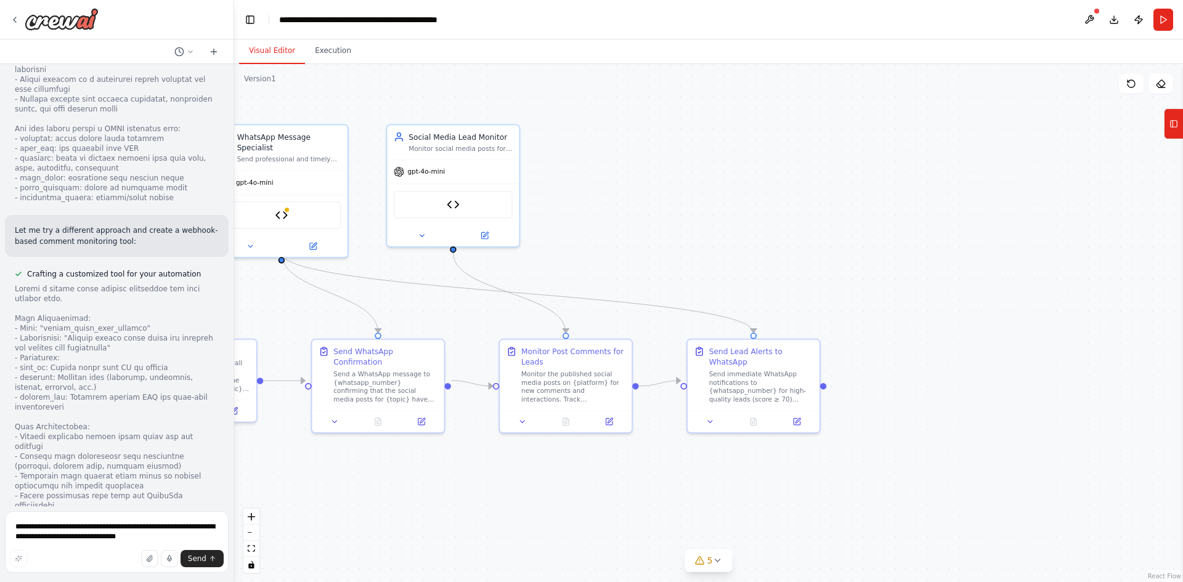
drag, startPoint x: 853, startPoint y: 482, endPoint x: 593, endPoint y: 476, distance: 260.7
click at [593, 476] on div ".deletable-edge-delete-btn { width: 20px; height: 20px; border: 0px solid #ffff…" at bounding box center [708, 323] width 949 height 518
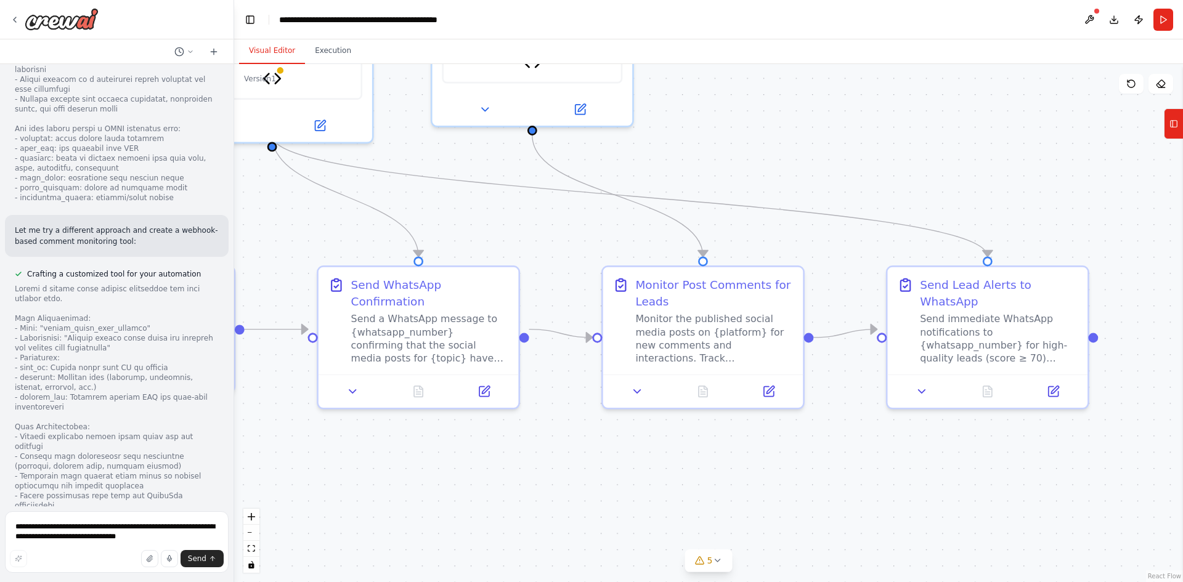
drag, startPoint x: 511, startPoint y: 486, endPoint x: 832, endPoint y: 457, distance: 322.4
click at [832, 457] on div ".deletable-edge-delete-btn { width: 20px; height: 20px; border: 0px solid #ffff…" at bounding box center [708, 323] width 949 height 518
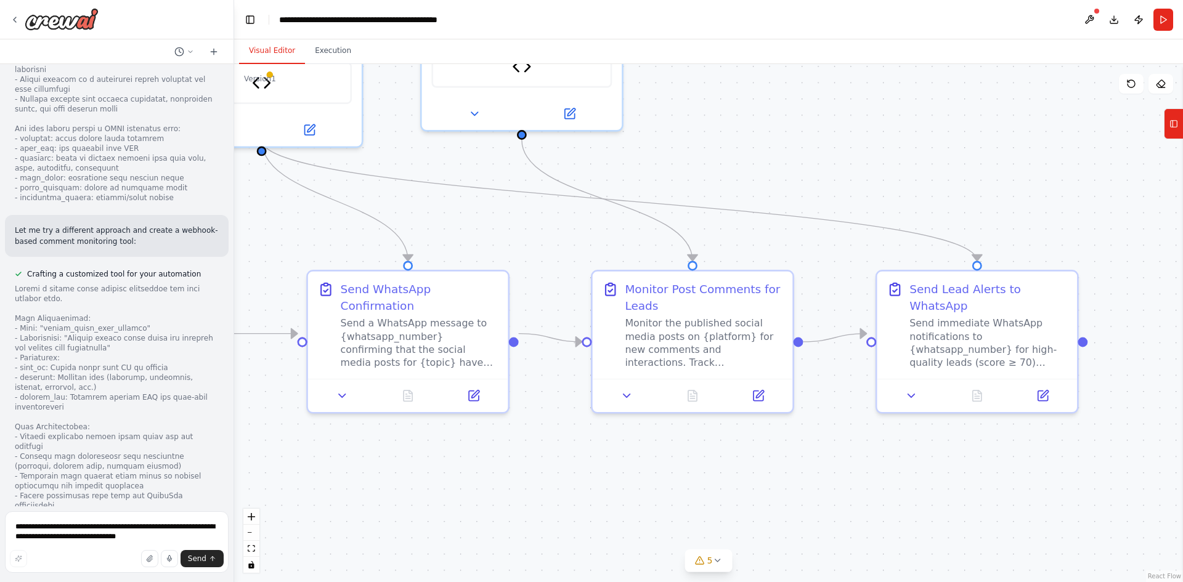
drag, startPoint x: 951, startPoint y: 436, endPoint x: 819, endPoint y: 453, distance: 132.3
click at [820, 453] on div ".deletable-edge-delete-btn { width: 20px; height: 20px; border: 0px solid #ffff…" at bounding box center [708, 323] width 949 height 518
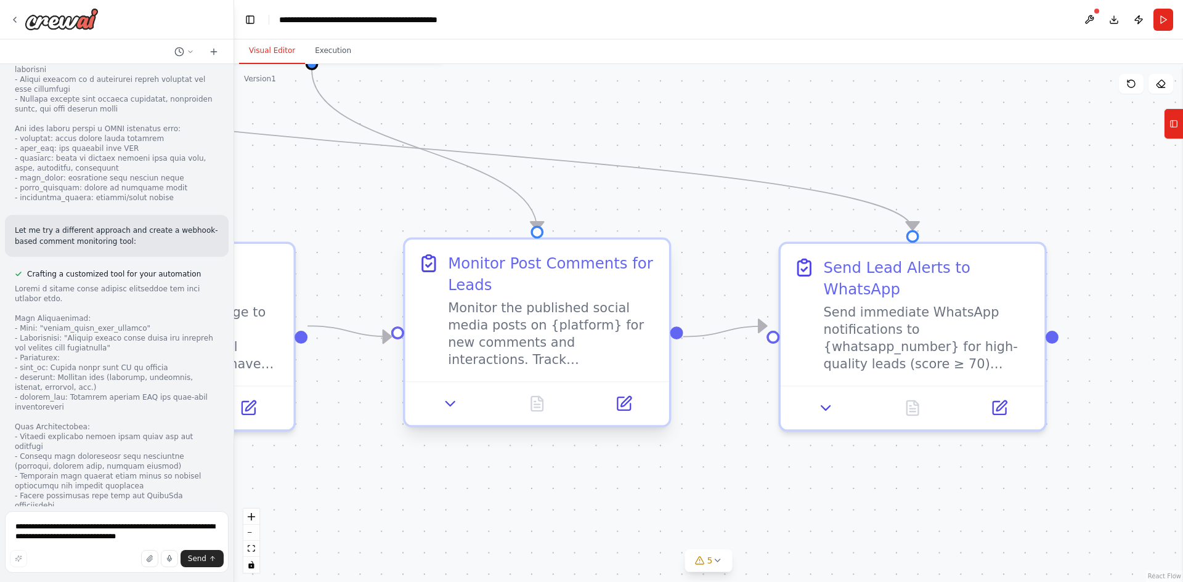
click at [540, 304] on div "Monitor the published social media posts on {platform} for new comments and int…" at bounding box center [552, 334] width 208 height 68
click at [620, 305] on div "Monitor the published social media posts on {platform} for new comments and int…" at bounding box center [552, 334] width 208 height 68
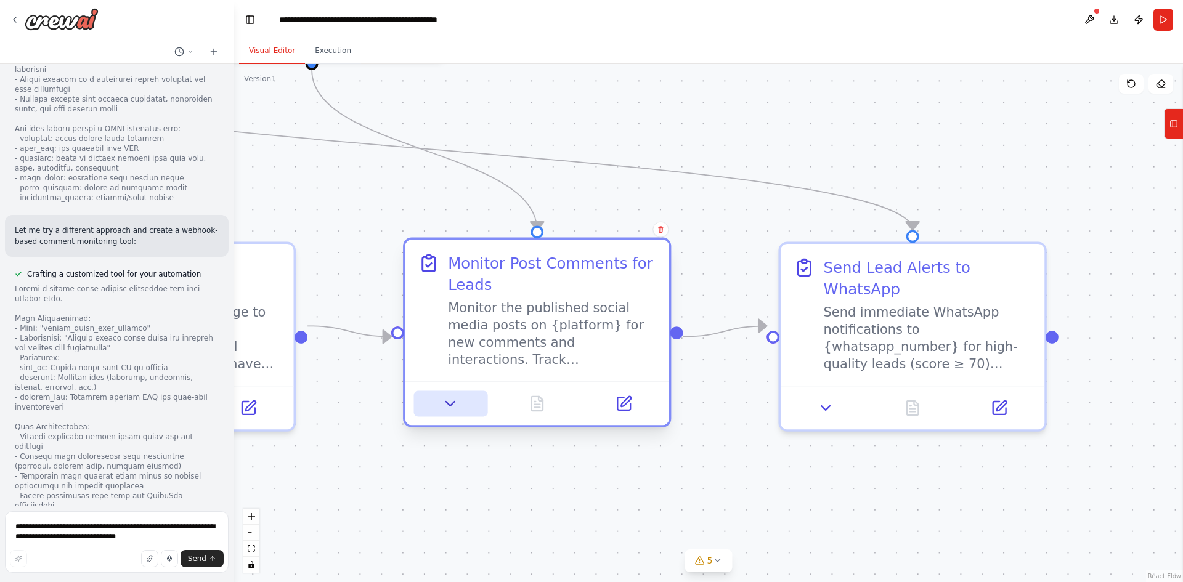
click at [450, 406] on icon at bounding box center [450, 404] width 9 height 4
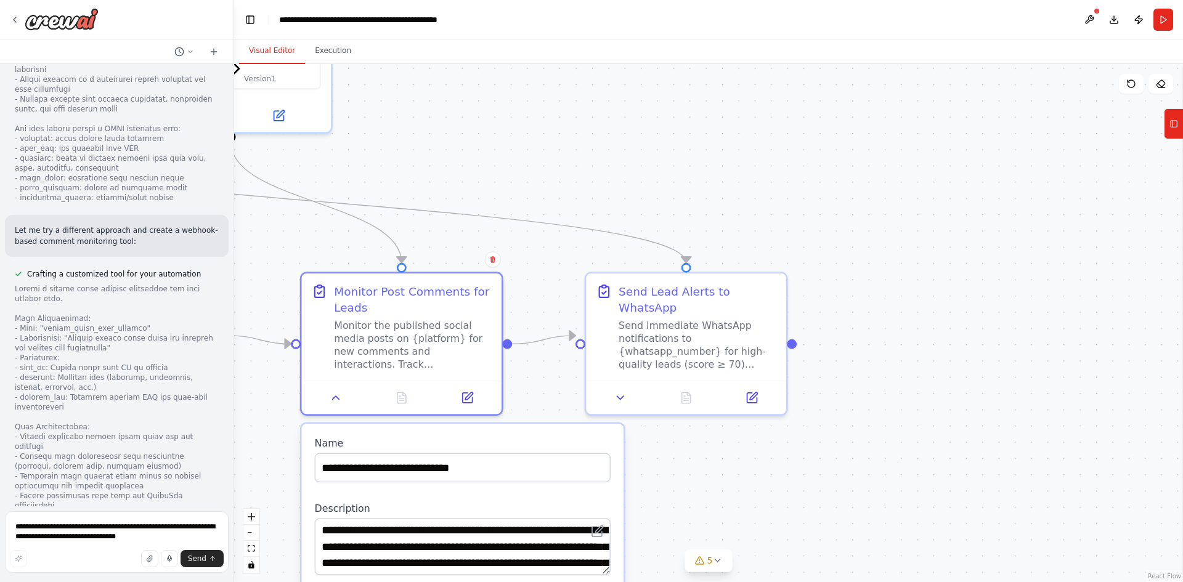
drag, startPoint x: 811, startPoint y: 503, endPoint x: 662, endPoint y: 504, distance: 149.7
click at [662, 504] on div ".deletable-edge-delete-btn { width: 20px; height: 20px; border: 0px solid #ffff…" at bounding box center [708, 323] width 949 height 518
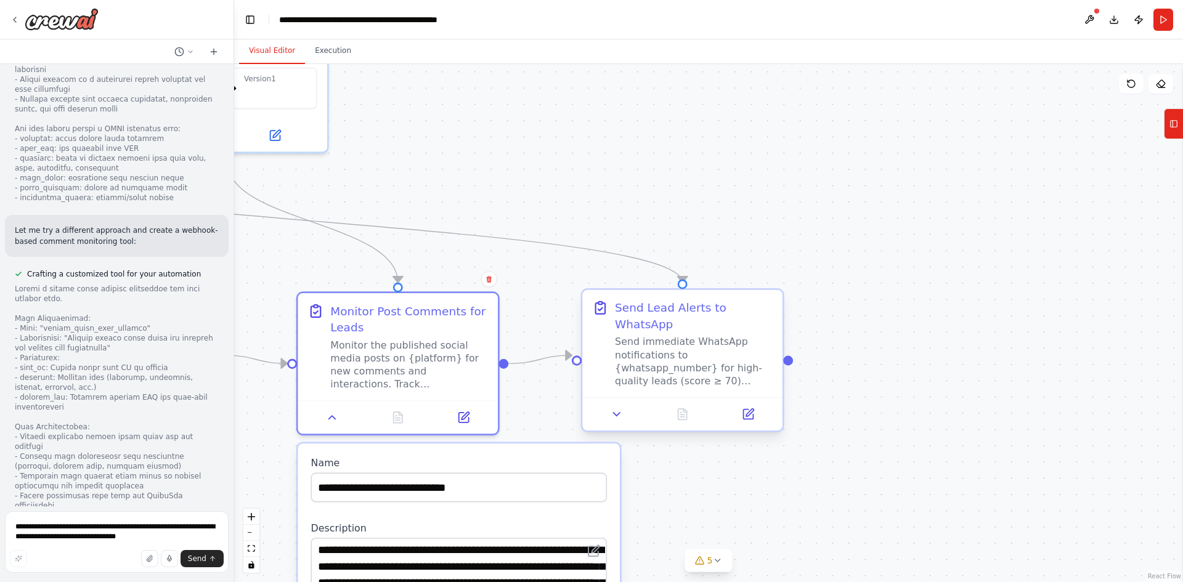
click at [664, 349] on div "Send immediate WhatsApp notifications to {whatsapp_number} for high-quality lea…" at bounding box center [694, 362] width 158 height 52
click at [654, 349] on div "Send immediate WhatsApp notifications to {whatsapp_number} for high-quality lea…" at bounding box center [694, 362] width 158 height 52
click at [466, 424] on button at bounding box center [464, 415] width 56 height 20
click at [746, 410] on icon at bounding box center [748, 415] width 10 height 10
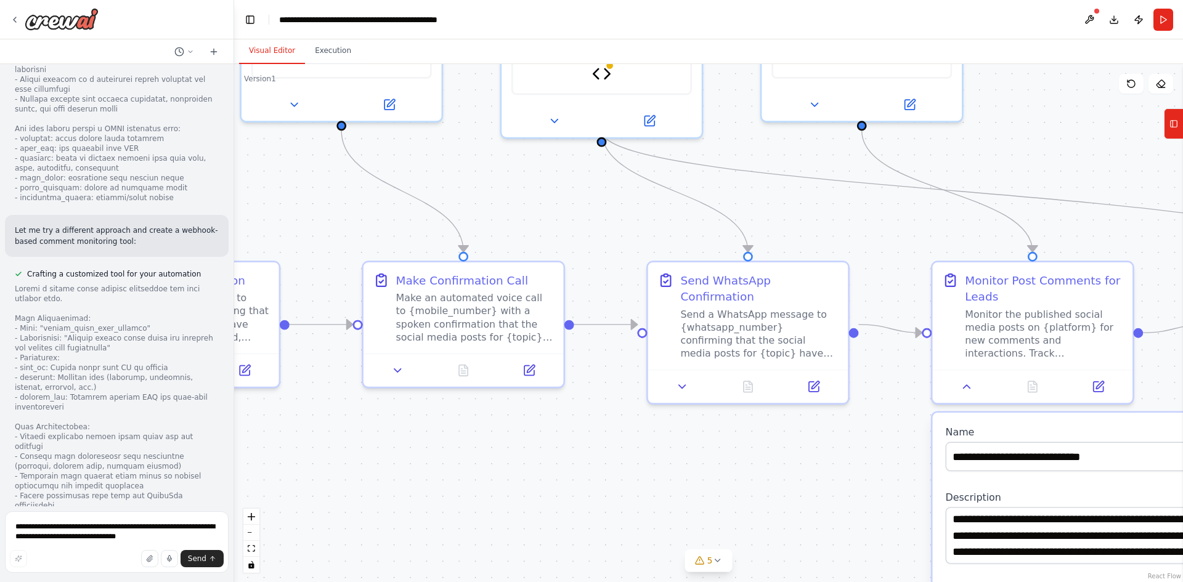
drag, startPoint x: 487, startPoint y: 187, endPoint x: 1121, endPoint y: 156, distance: 635.3
click at [1121, 156] on div ".deletable-edge-delete-btn { width: 20px; height: 20px; border: 0px solid #ffff…" at bounding box center [708, 323] width 949 height 518
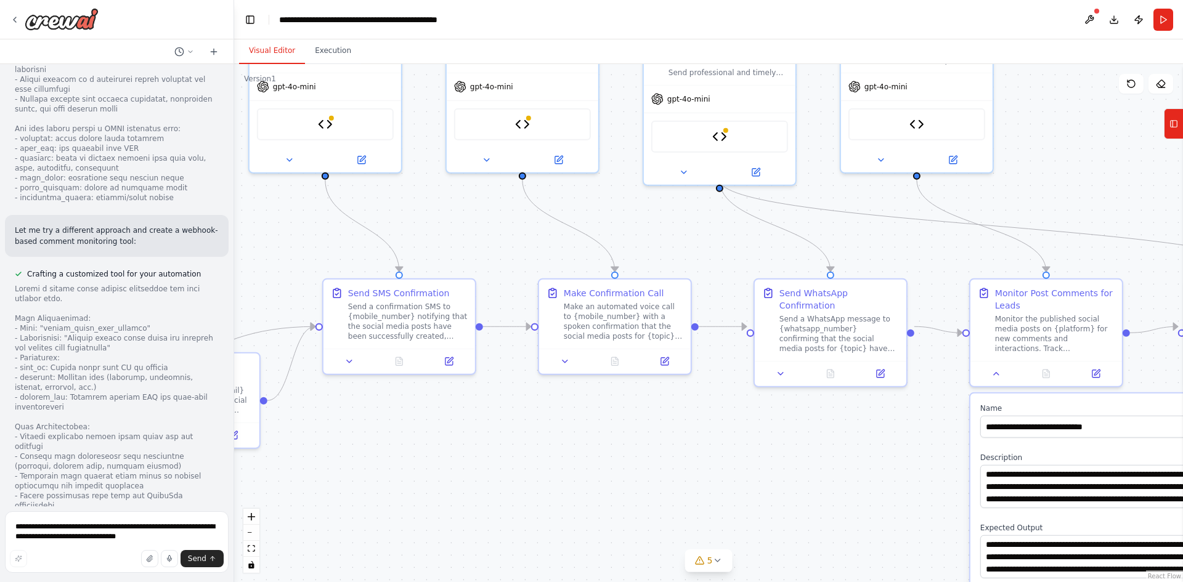
drag, startPoint x: 638, startPoint y: 446, endPoint x: 628, endPoint y: 399, distance: 47.9
click at [651, 448] on div ".deletable-edge-delete-btn { width: 20px; height: 20px; border: 0px solid #ffff…" at bounding box center [708, 323] width 949 height 518
click at [582, 307] on div "Make an automated voice call to {mobile_number} with a spoken confirmation that…" at bounding box center [626, 318] width 120 height 39
click at [628, 334] on div "Make an automated voice call to {mobile_number} with a spoken confirmation that…" at bounding box center [626, 318] width 120 height 39
click at [553, 293] on icon at bounding box center [554, 291] width 7 height 8
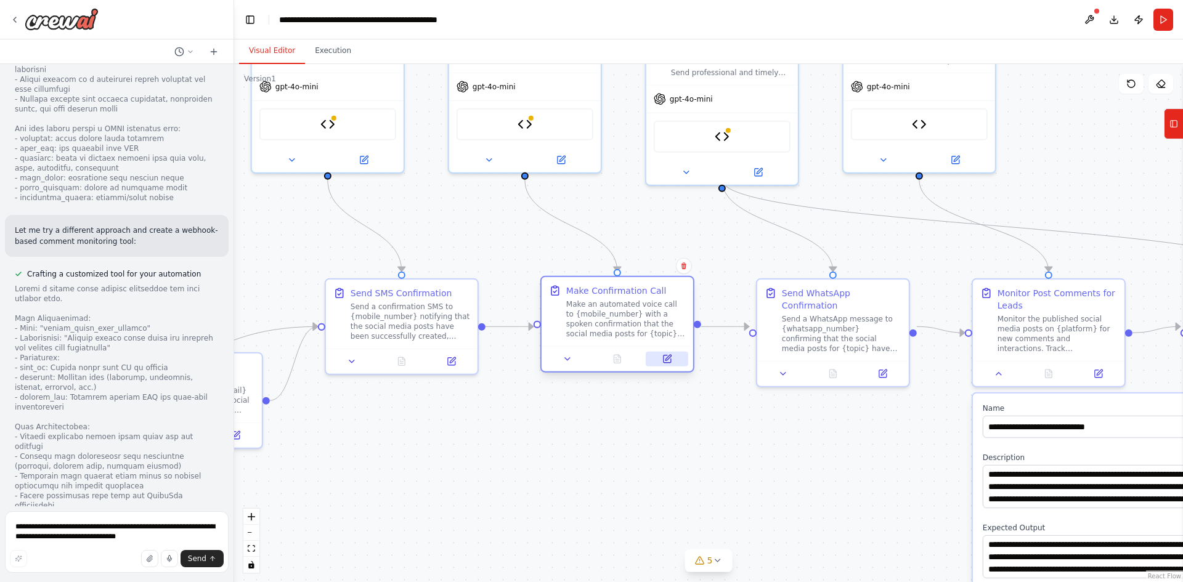
click at [667, 358] on icon at bounding box center [668, 358] width 6 height 6
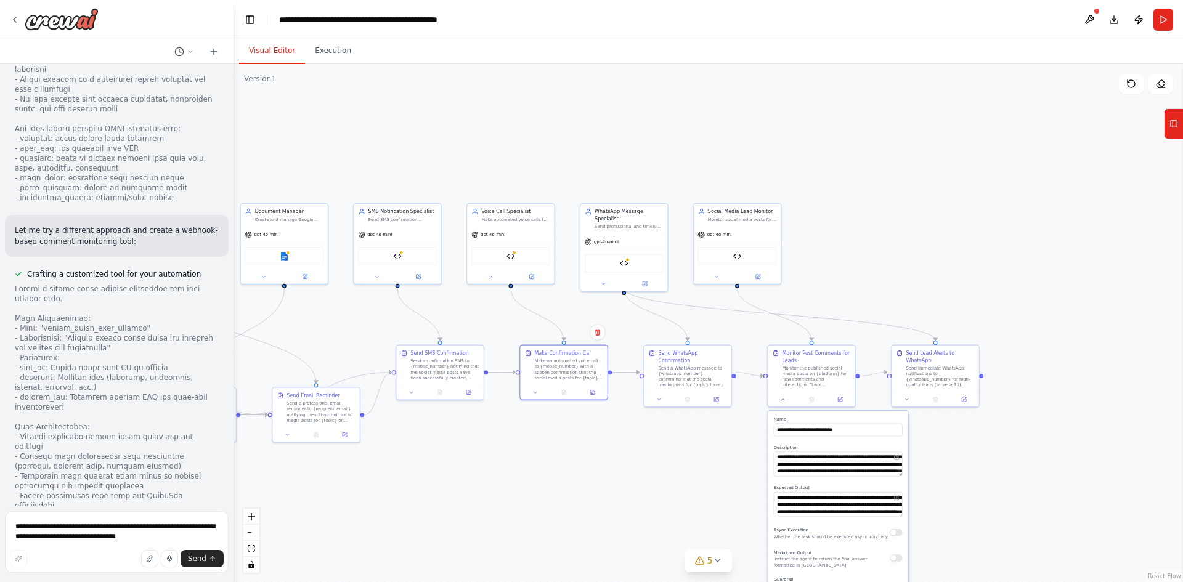
click at [572, 463] on div ".deletable-edge-delete-btn { width: 20px; height: 20px; border: 0px solid #ffff…" at bounding box center [708, 323] width 949 height 518
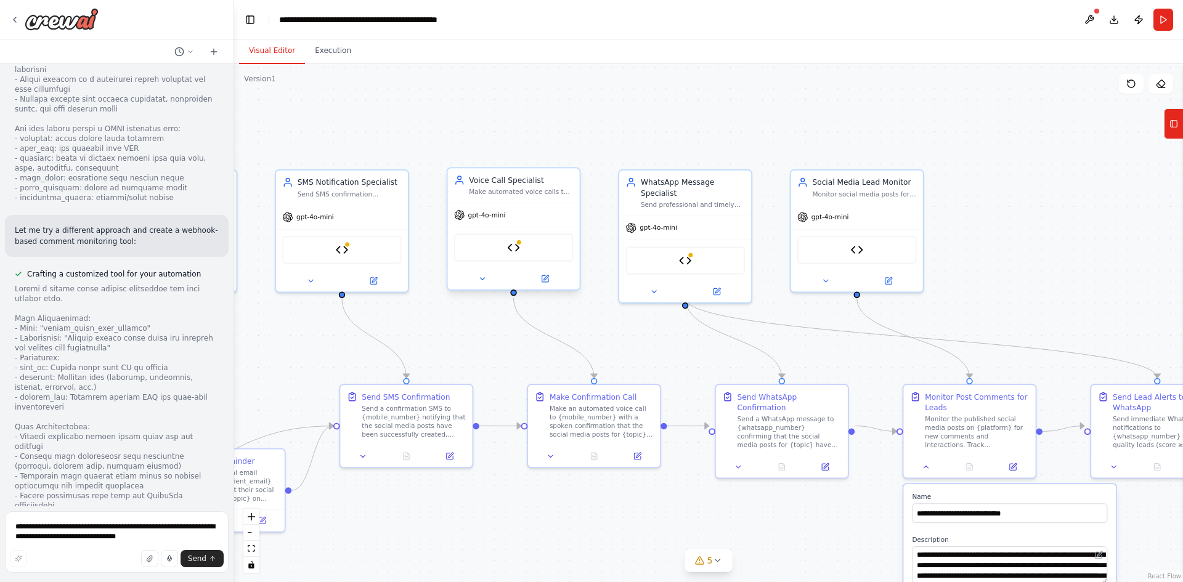
click at [500, 248] on div "Make Voice Call" at bounding box center [513, 248] width 119 height 28
click at [511, 248] on img at bounding box center [513, 248] width 13 height 13
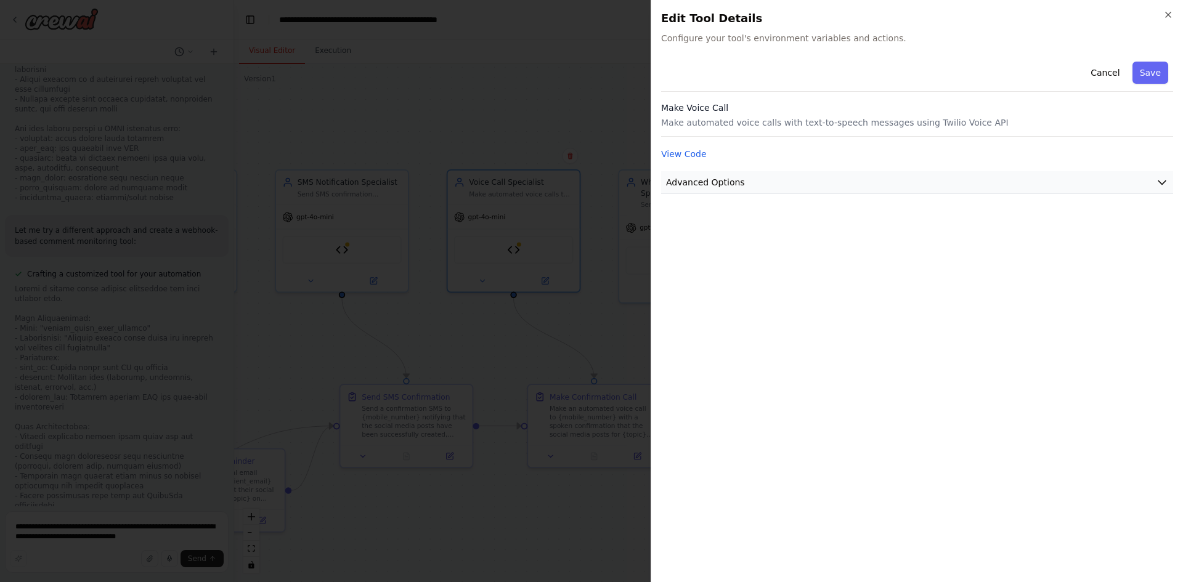
click at [800, 179] on button "Advanced Options" at bounding box center [917, 182] width 512 height 23
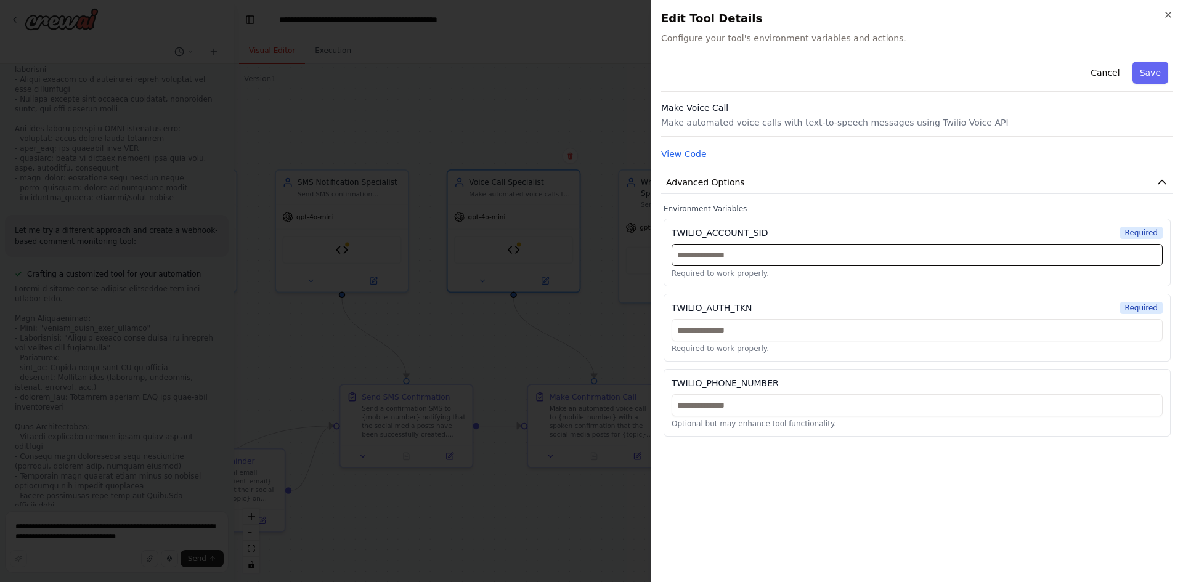
click at [737, 255] on input "text" at bounding box center [917, 255] width 491 height 22
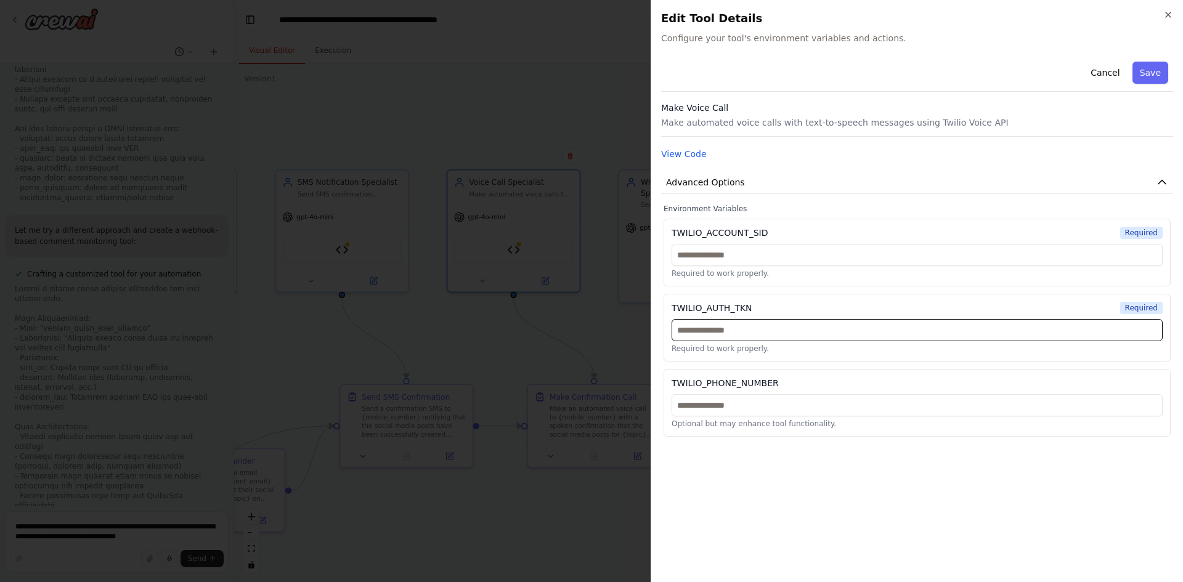
click at [735, 338] on input "text" at bounding box center [917, 330] width 491 height 22
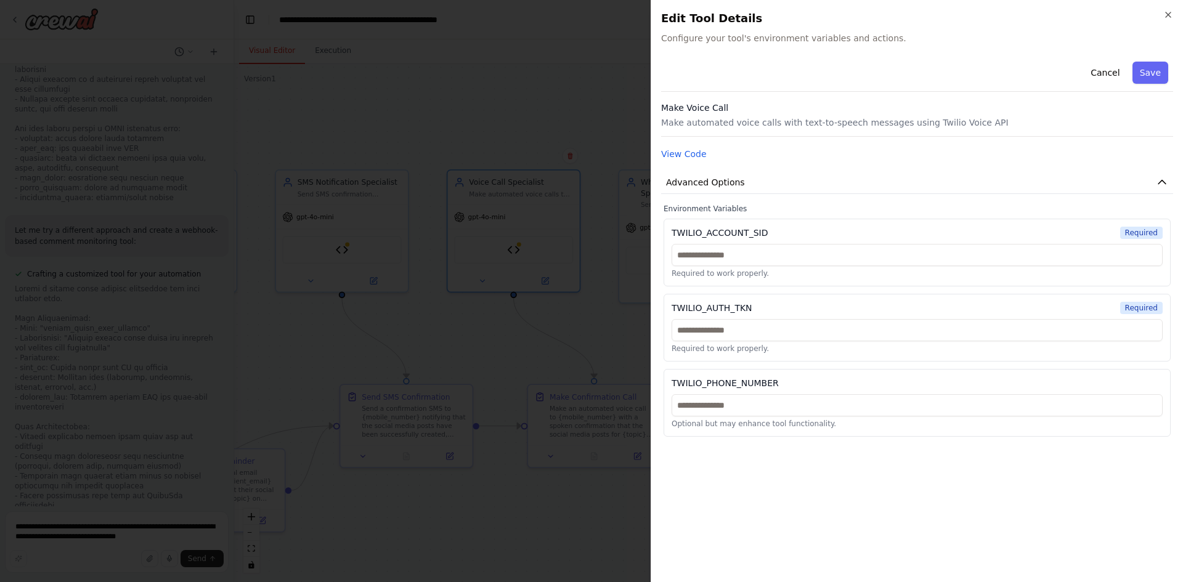
click at [771, 495] on div "Cancel Save Make Voice Call Make automated voice calls with text-to-speech mess…" at bounding box center [917, 315] width 512 height 516
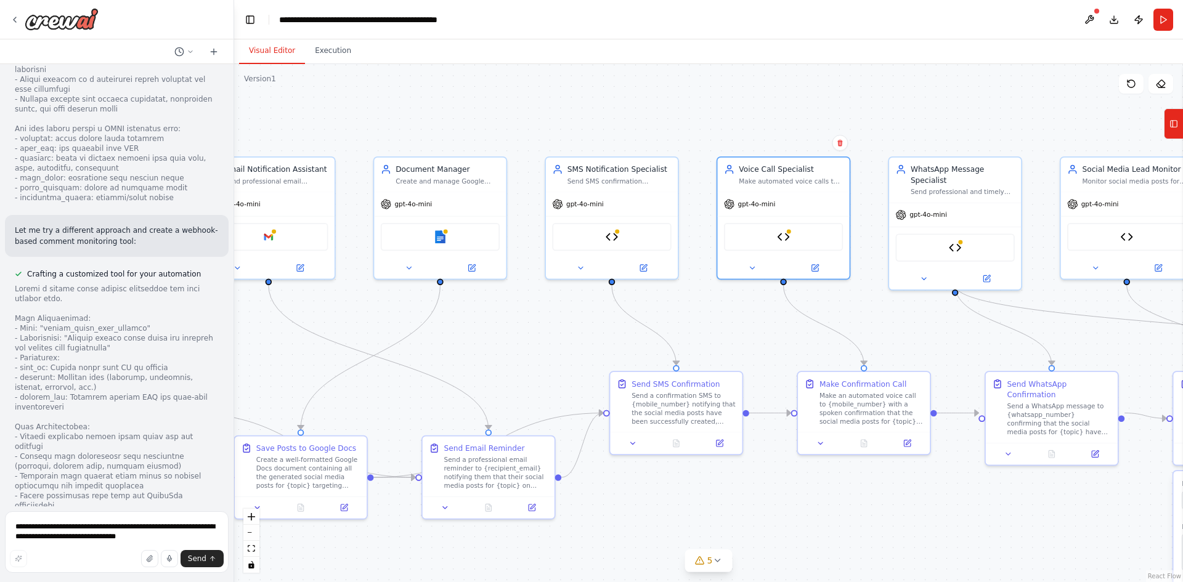
drag, startPoint x: 437, startPoint y: 320, endPoint x: 707, endPoint y: 307, distance: 270.2
click at [707, 307] on div ".deletable-edge-delete-btn { width: 20px; height: 20px; border: 0px solid #ffff…" at bounding box center [708, 323] width 949 height 518
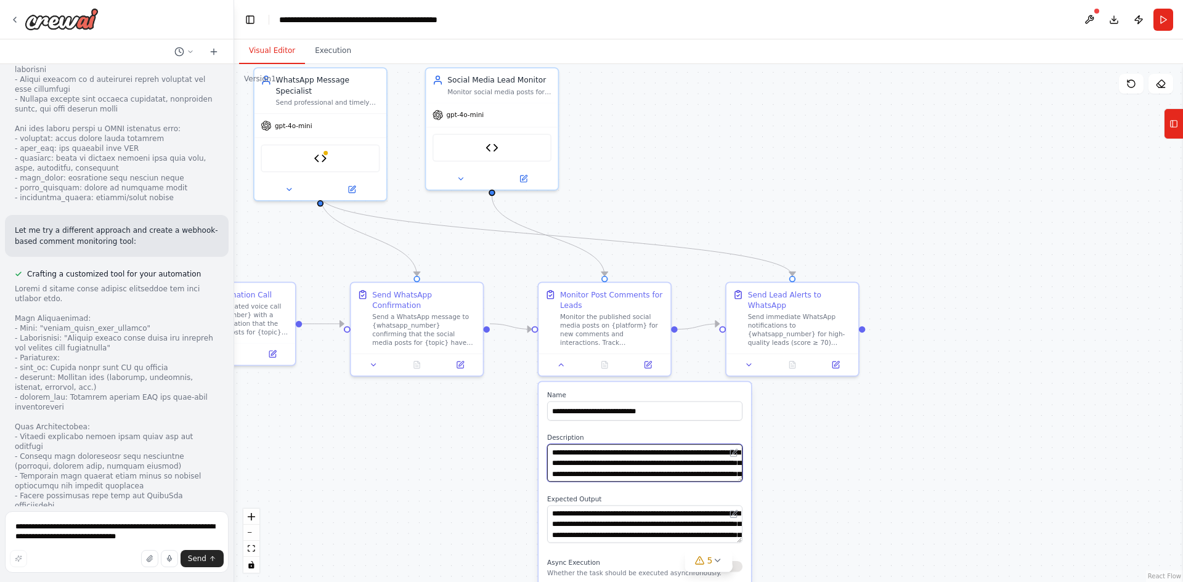
drag, startPoint x: 875, startPoint y: 494, endPoint x: 355, endPoint y: 450, distance: 521.8
click at [355, 450] on div ".deletable-edge-delete-btn { width: 20px; height: 20px; border: 0px solid #ffff…" at bounding box center [708, 323] width 949 height 518
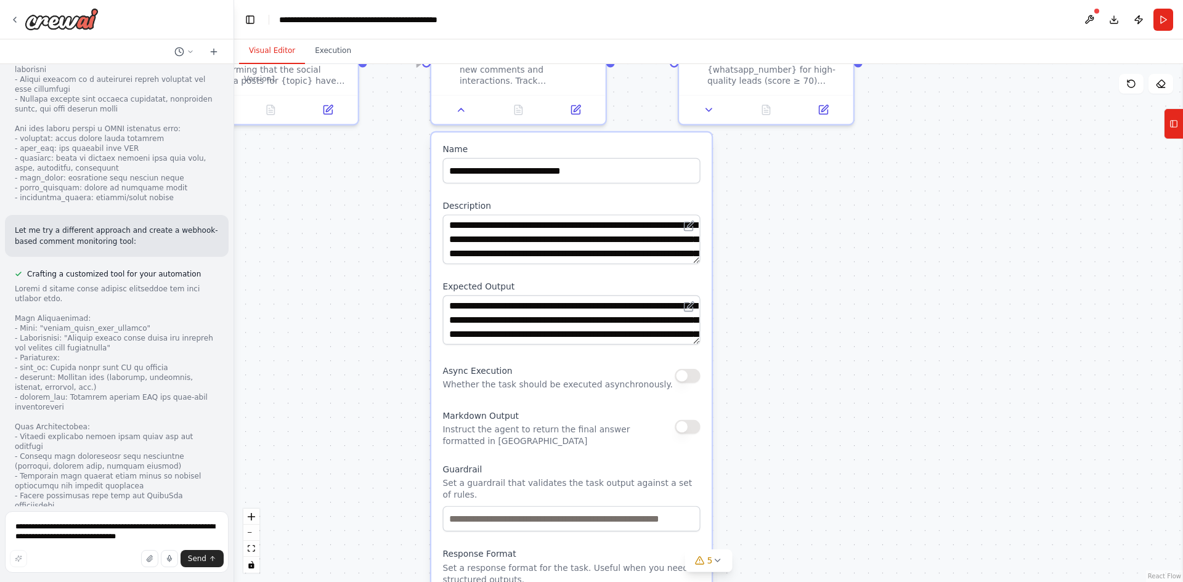
drag, startPoint x: 818, startPoint y: 467, endPoint x: 798, endPoint y: 229, distance: 238.6
click at [798, 229] on div ".deletable-edge-delete-btn { width: 20px; height: 20px; border: 0px solid #ffff…" at bounding box center [708, 323] width 949 height 518
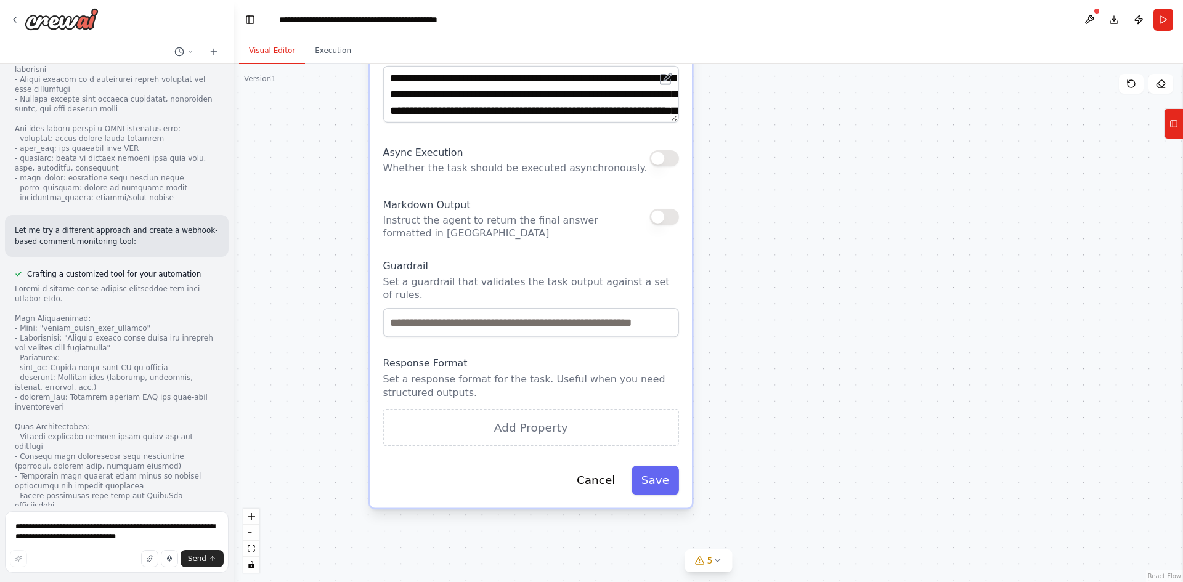
drag, startPoint x: 803, startPoint y: 271, endPoint x: 823, endPoint y: 199, distance: 74.6
click at [823, 199] on div ".deletable-edge-delete-btn { width: 20px; height: 20px; border: 0px solid #ffff…" at bounding box center [708, 323] width 949 height 518
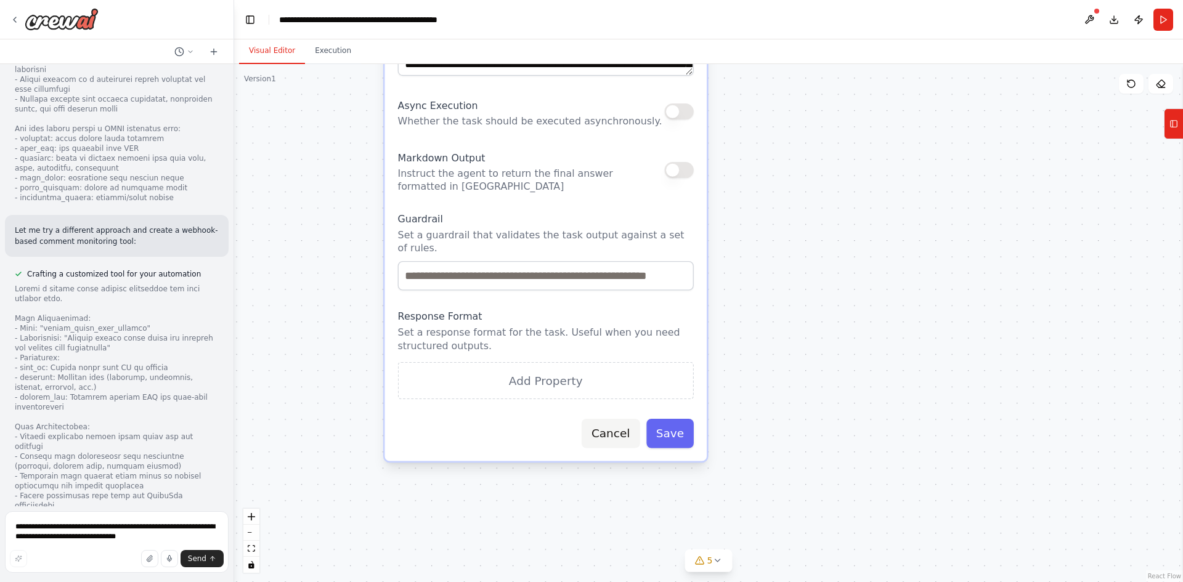
click at [624, 425] on button "Cancel" at bounding box center [611, 434] width 58 height 30
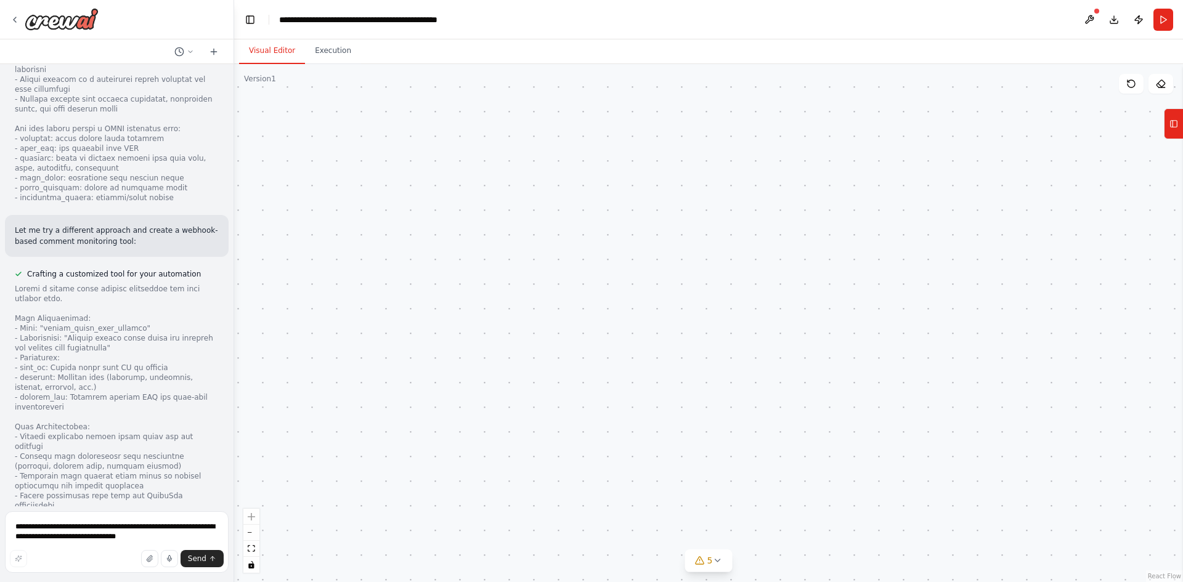
drag, startPoint x: 714, startPoint y: 221, endPoint x: 842, endPoint y: 521, distance: 326.3
click at [842, 521] on div ".deletable-edge-delete-btn { width: 20px; height: 20px; border: 0px solid #ffff…" at bounding box center [708, 323] width 949 height 518
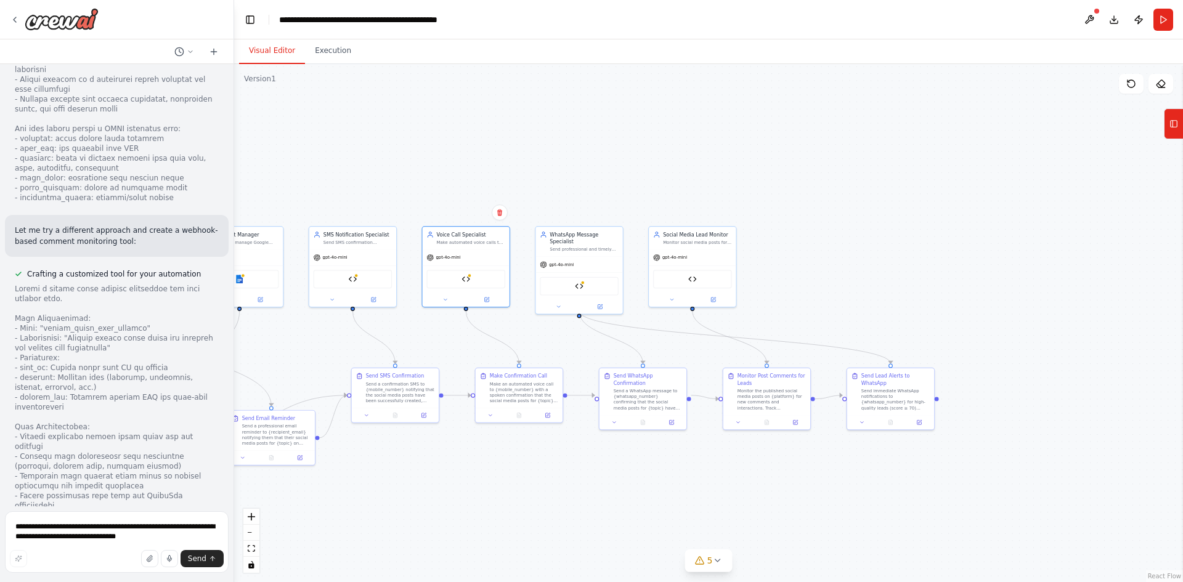
drag, startPoint x: 660, startPoint y: 266, endPoint x: 784, endPoint y: 566, distance: 323.8
click at [784, 566] on div ".deletable-edge-delete-btn { width: 20px; height: 20px; border: 0px solid #ffff…" at bounding box center [708, 323] width 949 height 518
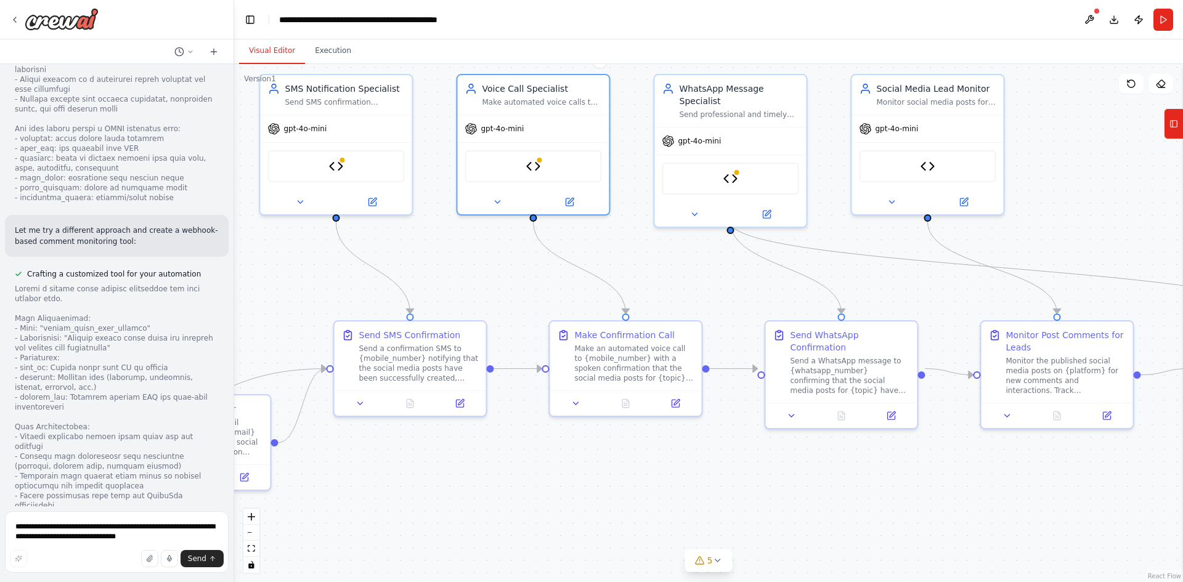
drag, startPoint x: 771, startPoint y: 482, endPoint x: 880, endPoint y: 470, distance: 109.7
click at [880, 470] on div ".deletable-edge-delete-btn { width: 20px; height: 20px; border: 0px solid #ffff…" at bounding box center [708, 323] width 949 height 518
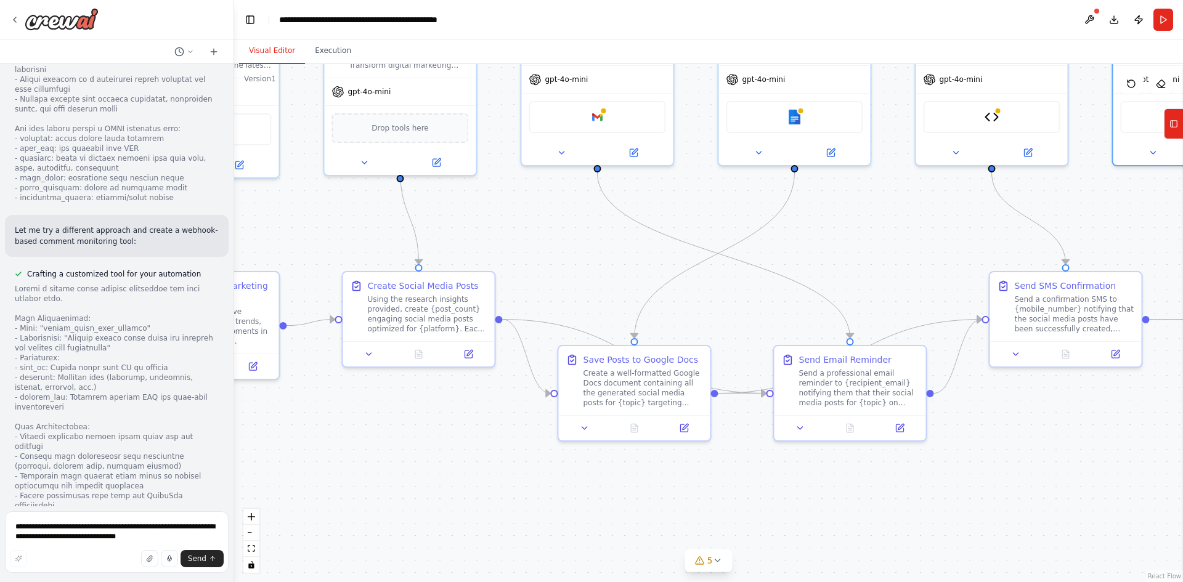
drag, startPoint x: 405, startPoint y: 475, endPoint x: 952, endPoint y: 438, distance: 547.7
click at [952, 438] on div ".deletable-edge-delete-btn { width: 20px; height: 20px; border: 0px solid #ffff…" at bounding box center [708, 323] width 949 height 518
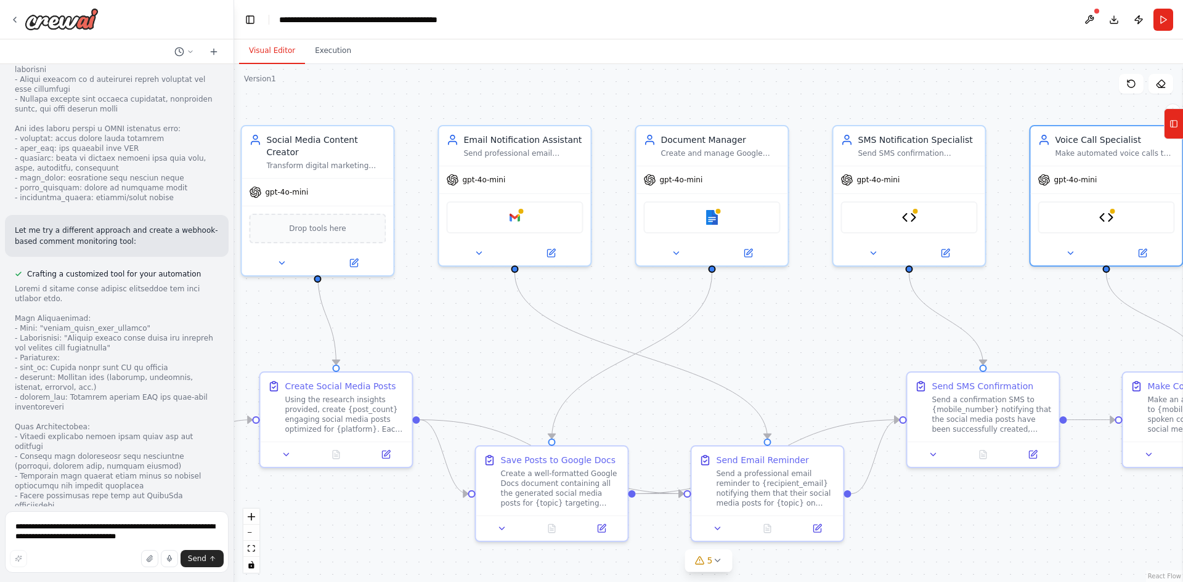
drag, startPoint x: 432, startPoint y: 439, endPoint x: 301, endPoint y: 541, distance: 165.5
click at [303, 545] on div ".deletable-edge-delete-btn { width: 20px; height: 20px; border: 0px solid #ffff…" at bounding box center [708, 323] width 949 height 518
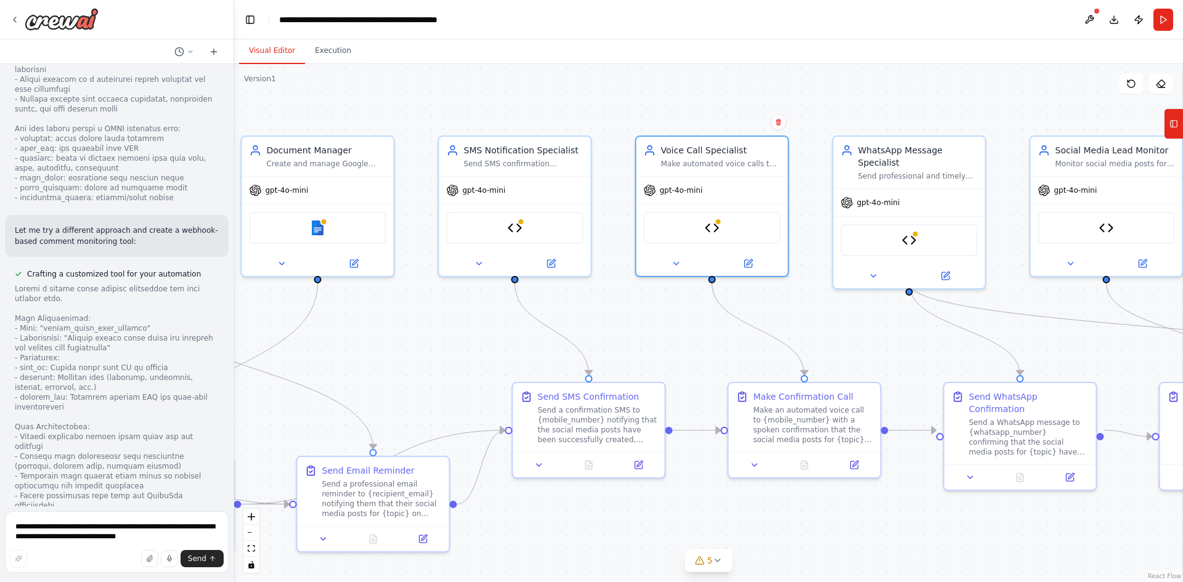
drag, startPoint x: 774, startPoint y: 364, endPoint x: 426, endPoint y: 369, distance: 348.1
click at [426, 369] on div ".deletable-edge-delete-btn { width: 20px; height: 20px; border: 0px solid #ffff…" at bounding box center [708, 323] width 949 height 518
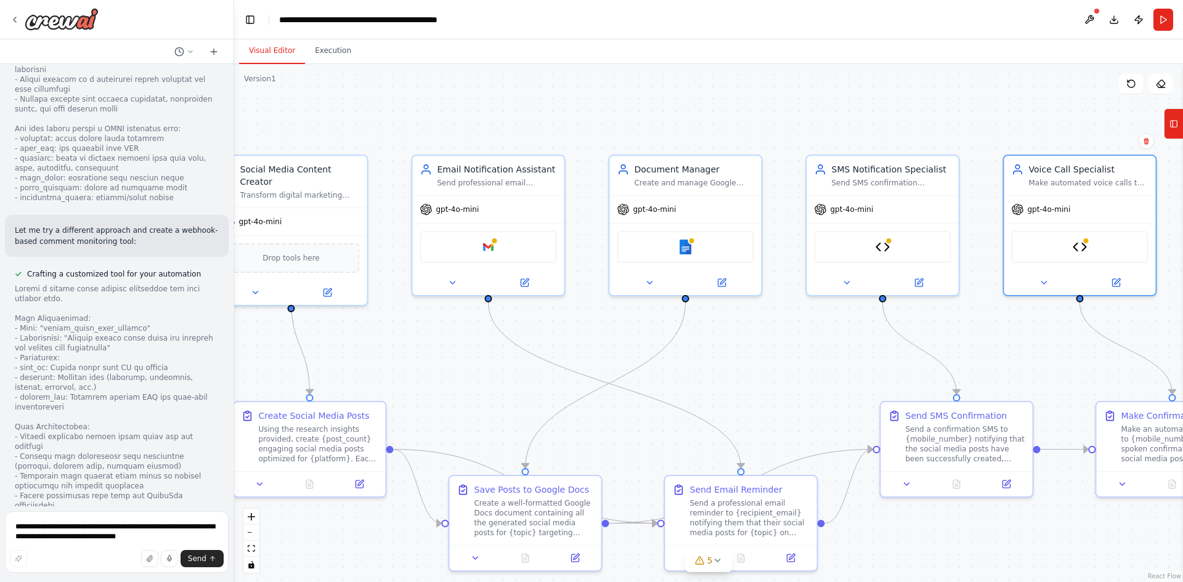
drag, startPoint x: 445, startPoint y: 332, endPoint x: 741, endPoint y: 349, distance: 296.9
click at [741, 349] on div ".deletable-edge-delete-btn { width: 20px; height: 20px; border: 0px solid #ffff…" at bounding box center [708, 323] width 949 height 518
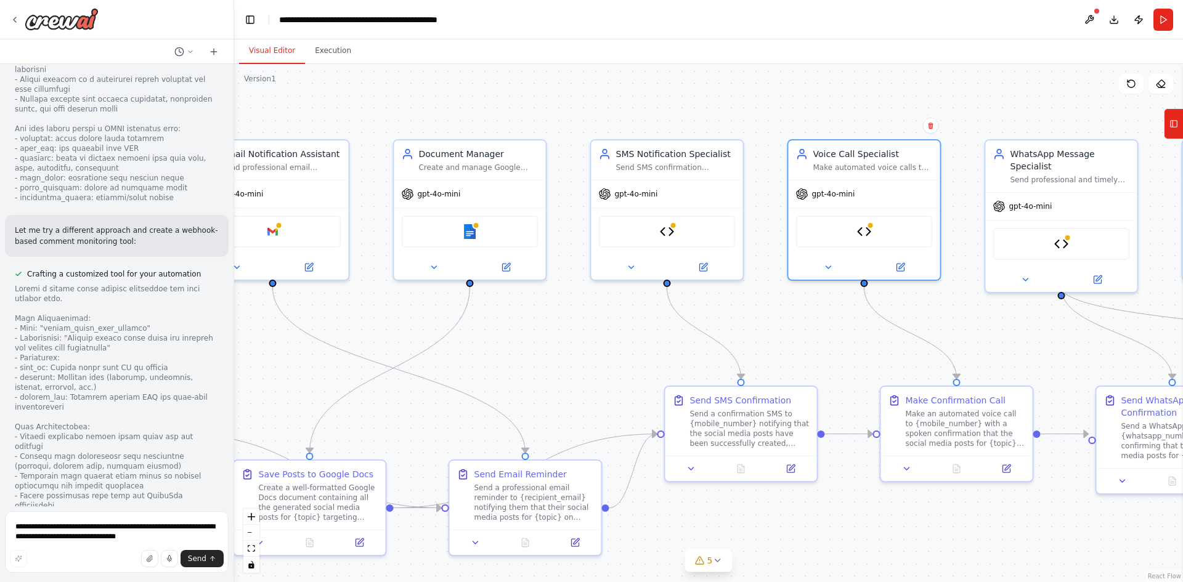
drag, startPoint x: 804, startPoint y: 365, endPoint x: 537, endPoint y: 339, distance: 268.1
click at [542, 348] on div ".deletable-edge-delete-btn { width: 20px; height: 20px; border: 0px solid #ffff…" at bounding box center [708, 323] width 949 height 518
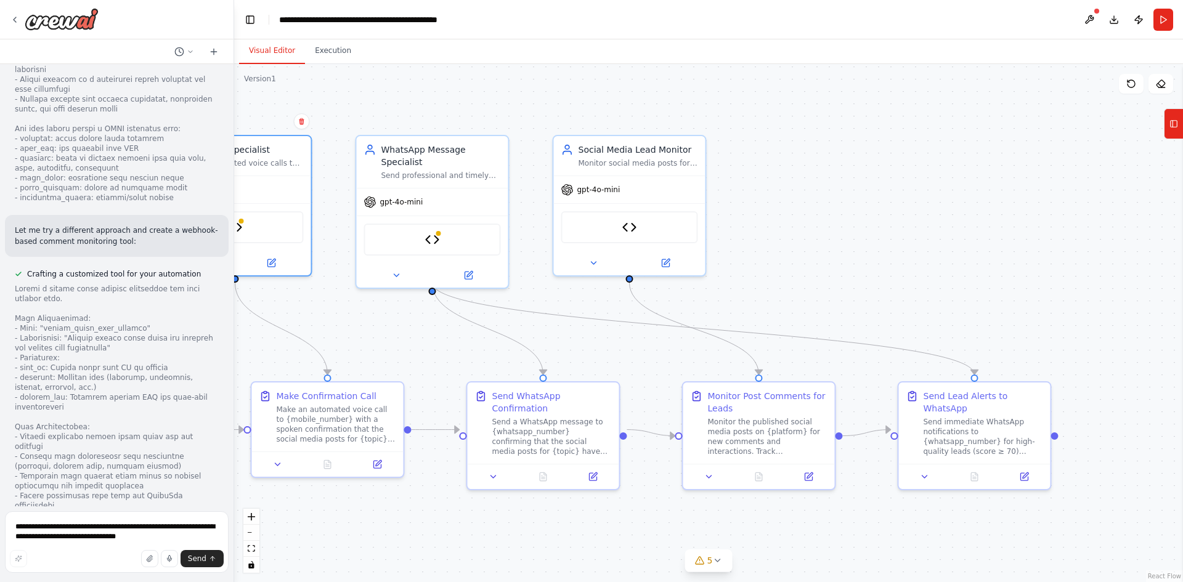
drag, startPoint x: 1015, startPoint y: 337, endPoint x: 433, endPoint y: 335, distance: 582.9
click at [433, 335] on div ".deletable-edge-delete-btn { width: 20px; height: 20px; border: 0px solid #ffff…" at bounding box center [708, 323] width 949 height 518
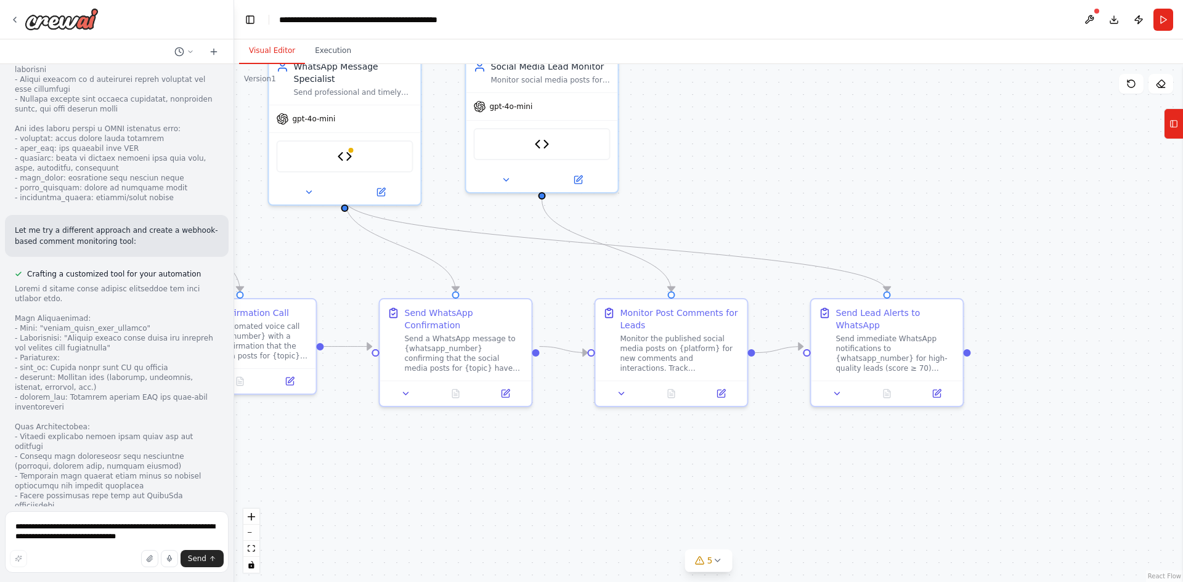
drag, startPoint x: 797, startPoint y: 283, endPoint x: 710, endPoint y: 200, distance: 120.7
click at [710, 200] on div ".deletable-edge-delete-btn { width: 20px; height: 20px; border: 0px solid #ffff…" at bounding box center [708, 323] width 949 height 518
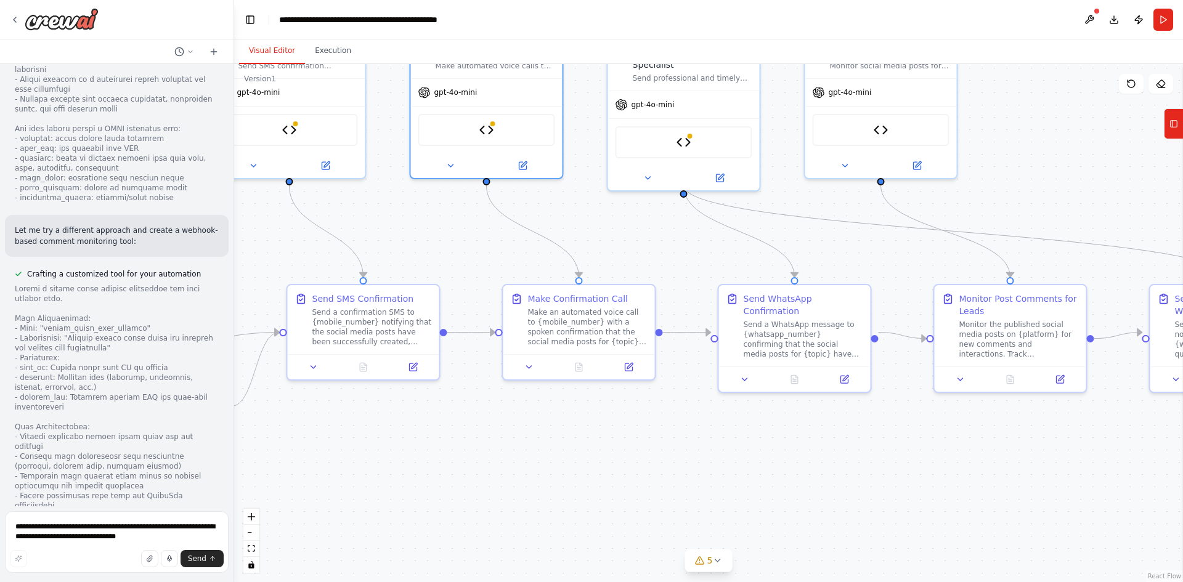
drag, startPoint x: 408, startPoint y: 475, endPoint x: 943, endPoint y: 465, distance: 535.5
click at [943, 465] on div ".deletable-edge-delete-btn { width: 20px; height: 20px; border: 0px solid #ffff…" at bounding box center [708, 323] width 949 height 518
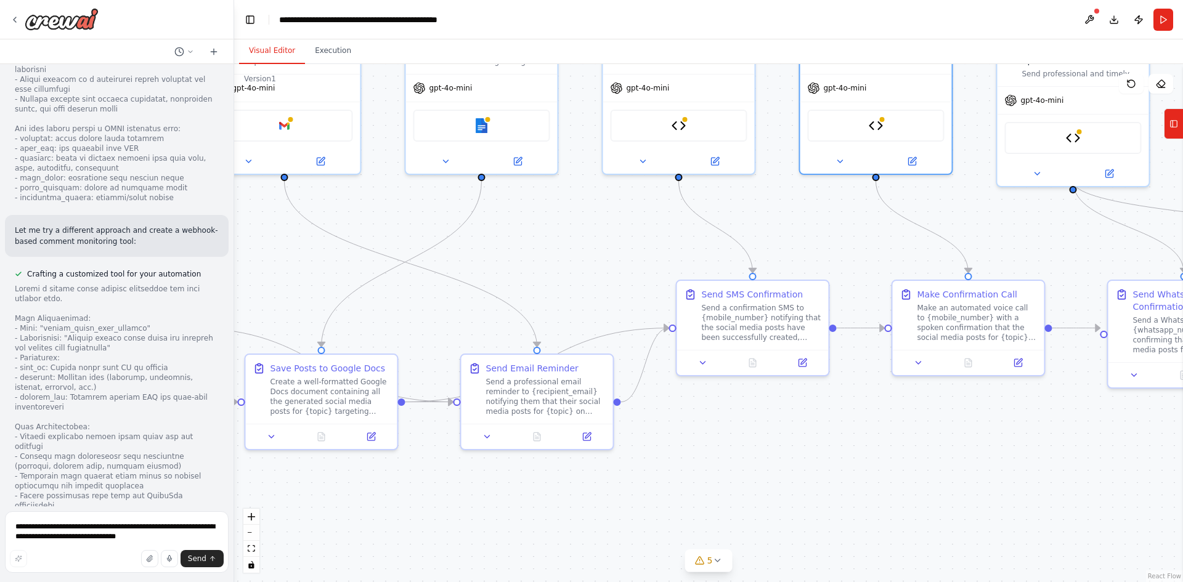
drag, startPoint x: 601, startPoint y: 477, endPoint x: 917, endPoint y: 489, distance: 316.3
click at [917, 489] on div ".deletable-edge-delete-btn { width: 20px; height: 20px; border: 0px solid #ffff…" at bounding box center [708, 323] width 949 height 518
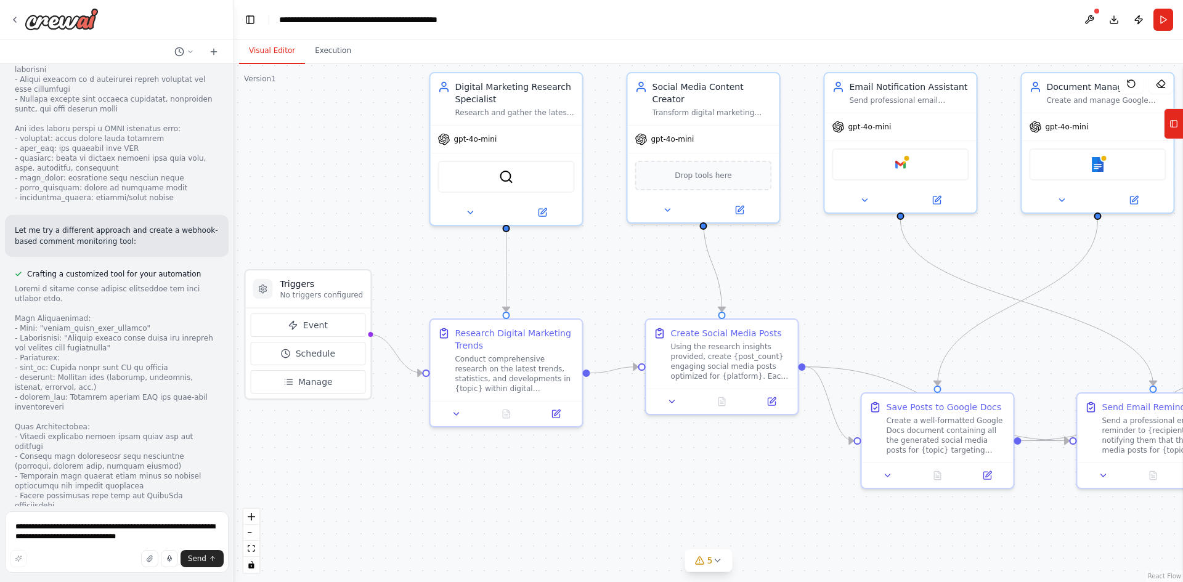
drag, startPoint x: 374, startPoint y: 462, endPoint x: 794, endPoint y: 486, distance: 420.3
click at [794, 486] on div ".deletable-edge-delete-btn { width: 20px; height: 20px; border: 0px solid #ffff…" at bounding box center [708, 323] width 949 height 518
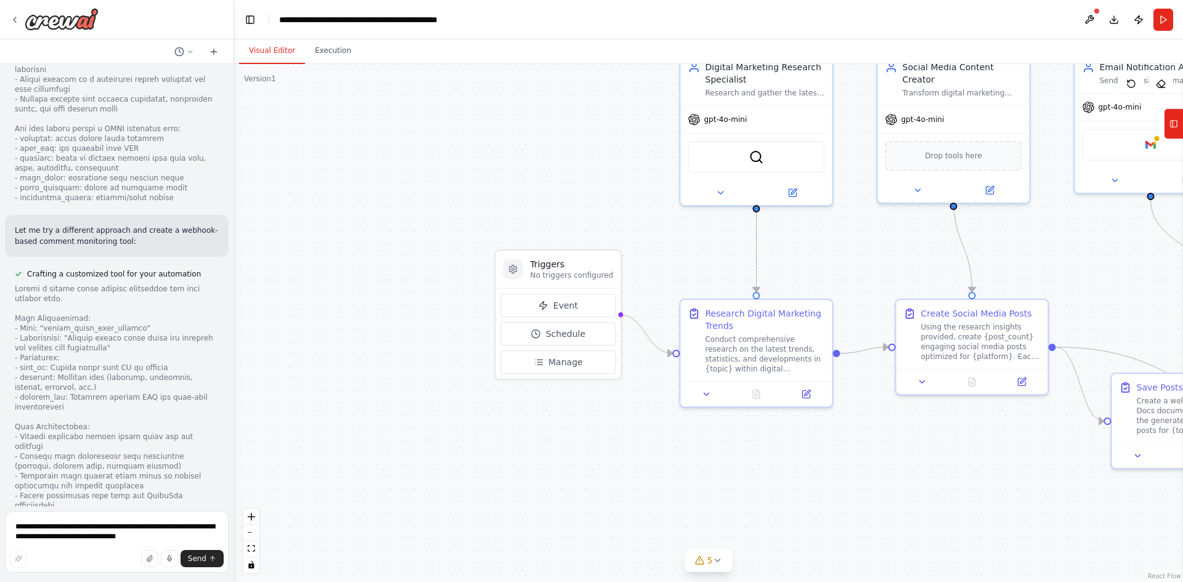
drag, startPoint x: 551, startPoint y: 450, endPoint x: 659, endPoint y: 445, distance: 107.9
click at [659, 445] on div ".deletable-edge-delete-btn { width: 20px; height: 20px; border: 0px solid #ffff…" at bounding box center [708, 323] width 949 height 518
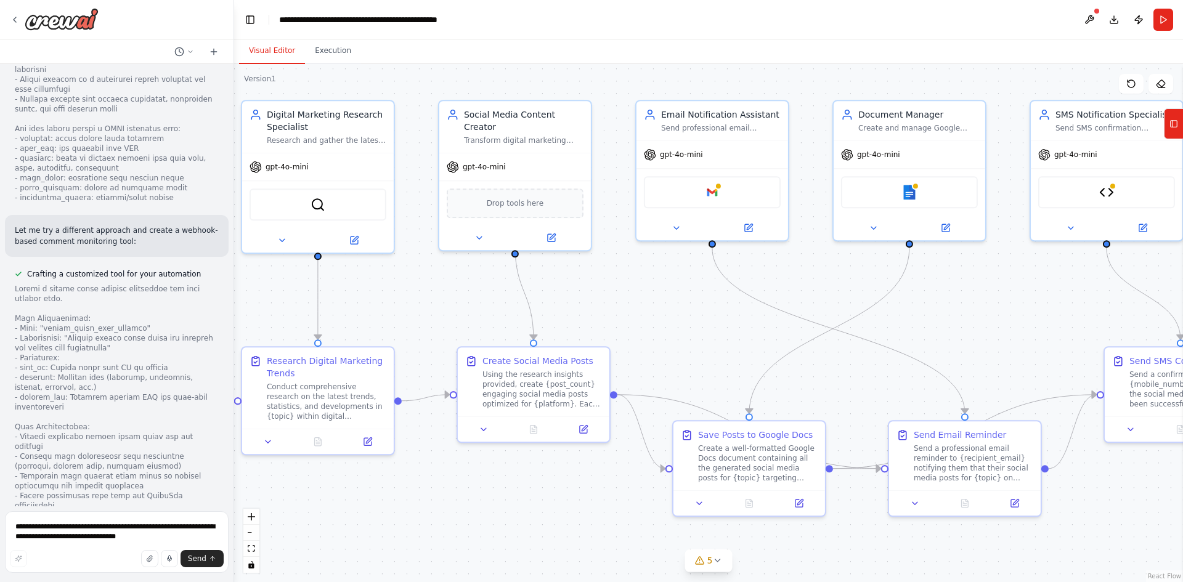
drag, startPoint x: 951, startPoint y: 486, endPoint x: 353, endPoint y: 506, distance: 598.6
click at [353, 506] on div ".deletable-edge-delete-btn { width: 20px; height: 20px; border: 0px solid #ffff…" at bounding box center [708, 323] width 949 height 518
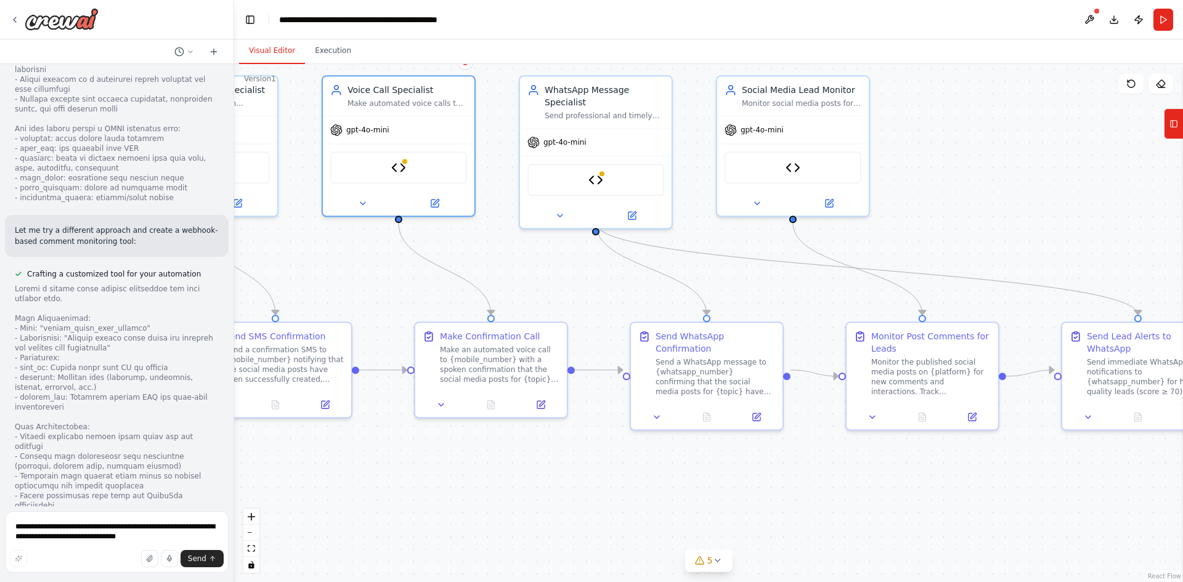
drag, startPoint x: 1095, startPoint y: 510, endPoint x: 197, endPoint y: 486, distance: 899.3
click at [197, 486] on div "I want to build an AI agent to create social media post on digital marketing ▶ …" at bounding box center [591, 291] width 1183 height 582
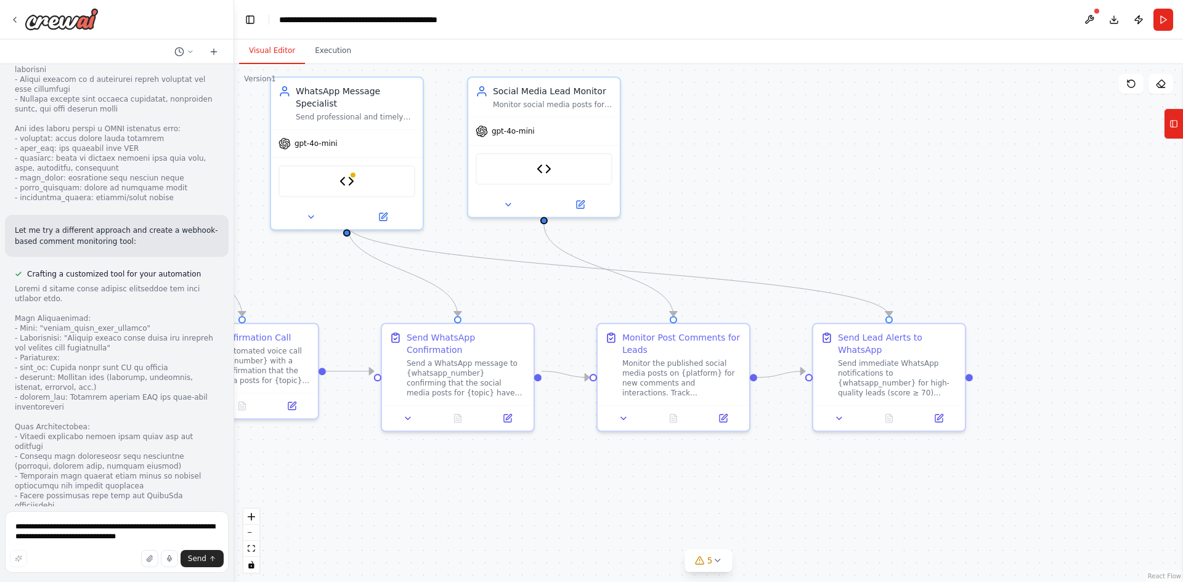
drag, startPoint x: 863, startPoint y: 527, endPoint x: 614, endPoint y: 528, distance: 248.9
click at [614, 528] on div ".deletable-edge-delete-btn { width: 20px; height: 20px; border: 0px solid #ffff…" at bounding box center [708, 323] width 949 height 518
